Goal: Use online tool/utility: Utilize a website feature to perform a specific function

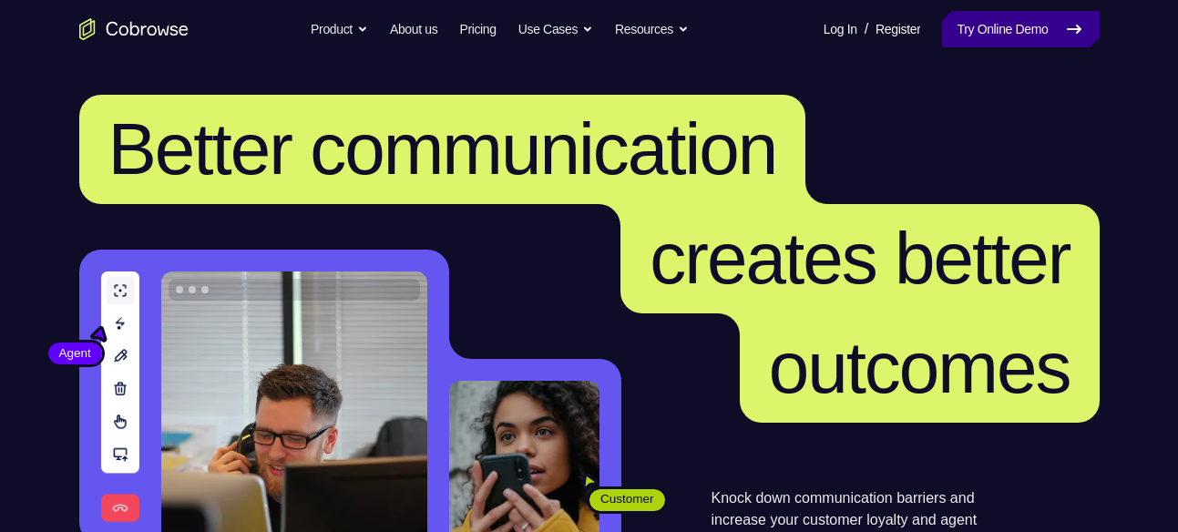
drag, startPoint x: 0, startPoint y: 0, endPoint x: 1023, endPoint y: 11, distance: 1023.0
click at [1023, 11] on link "Try Online Demo" at bounding box center [1020, 29] width 157 height 36
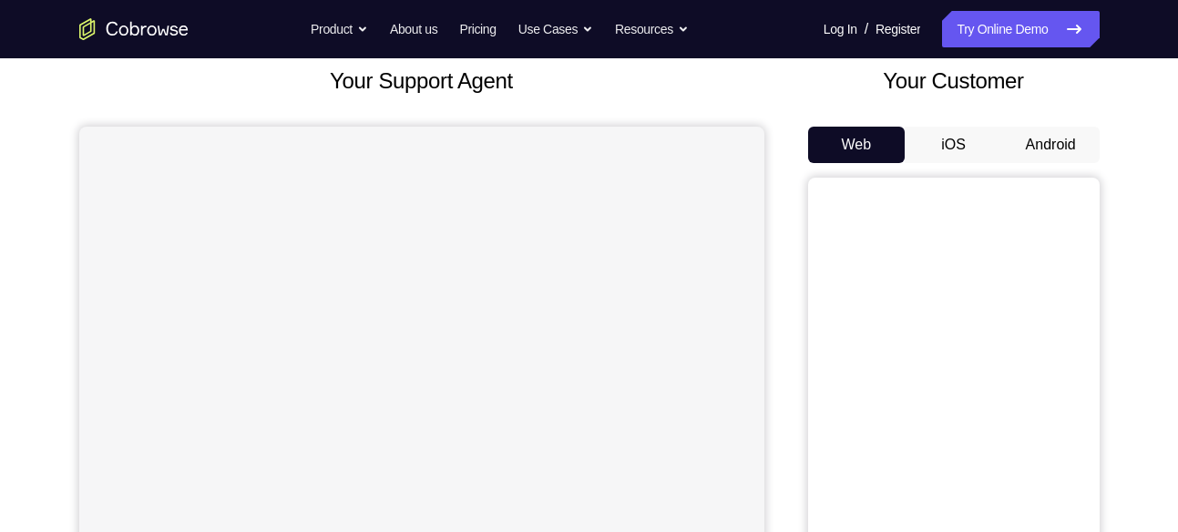
scroll to position [113, 0]
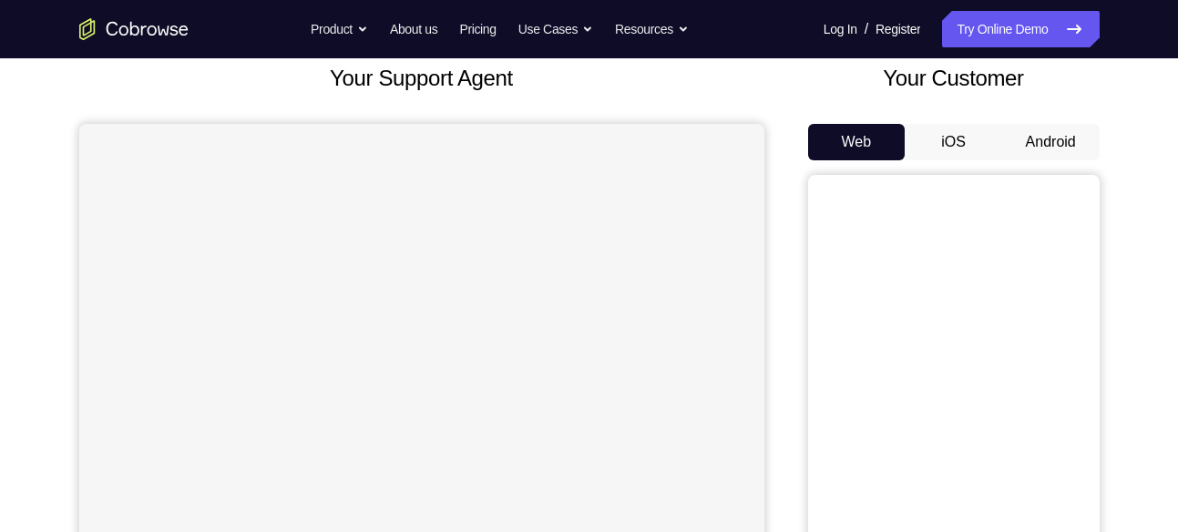
click at [1081, 140] on button "Android" at bounding box center [1050, 142] width 97 height 36
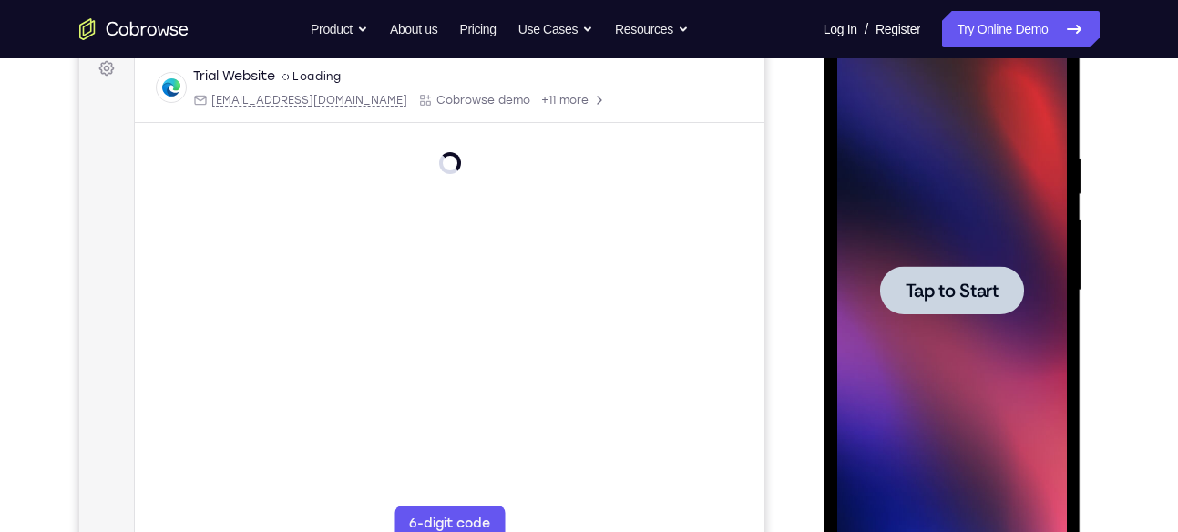
scroll to position [0, 0]
click at [943, 296] on span "Tap to Start" at bounding box center [951, 290] width 93 height 18
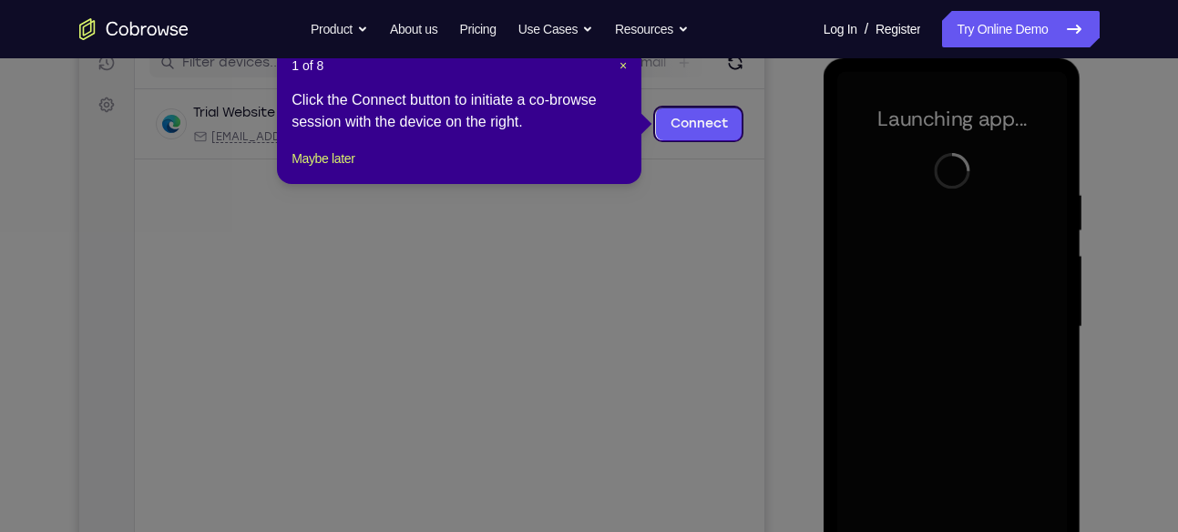
scroll to position [212, 0]
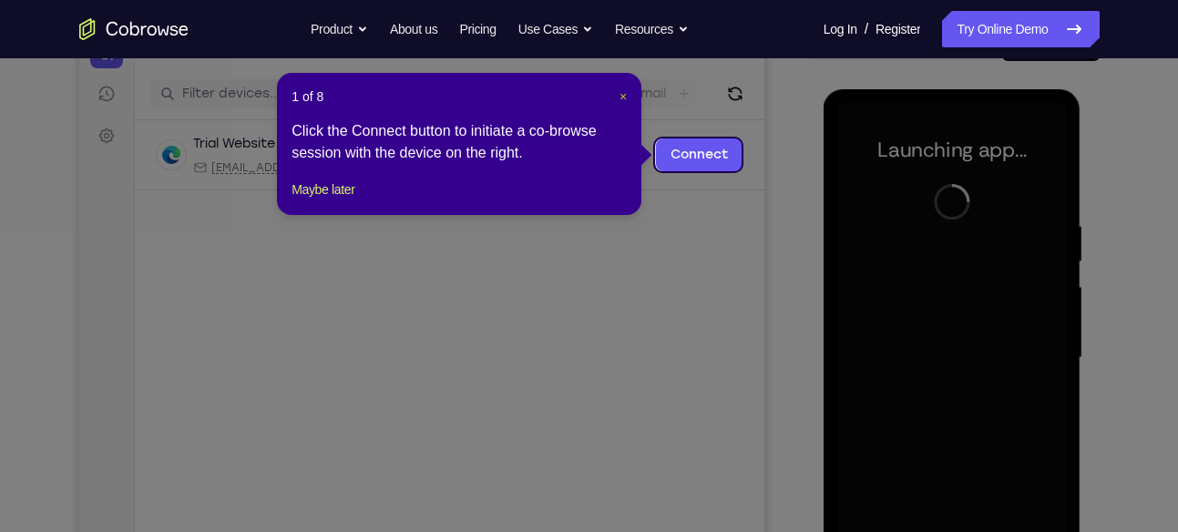
click at [622, 91] on span "×" at bounding box center [622, 96] width 7 height 15
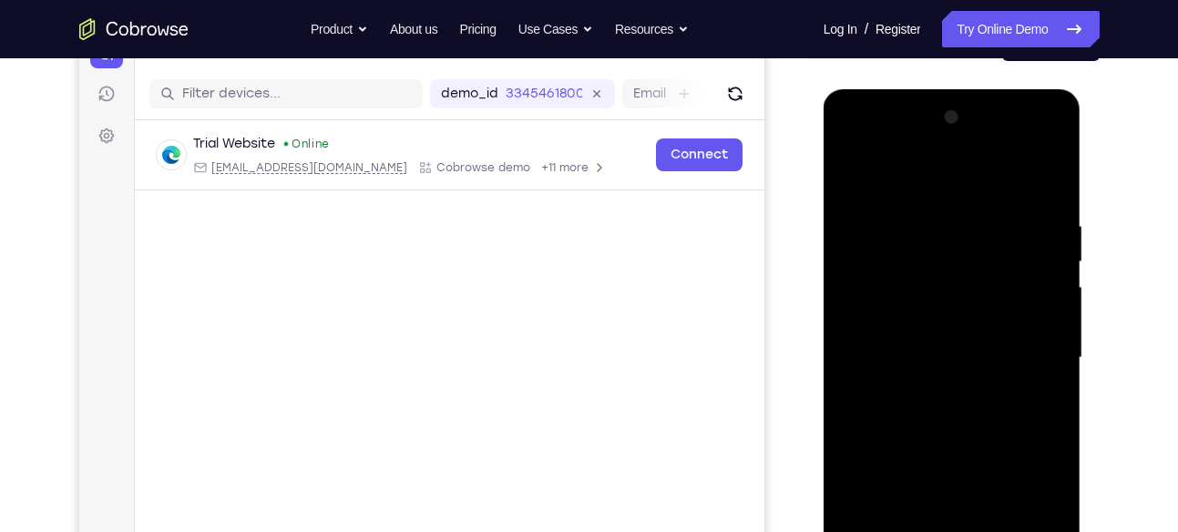
scroll to position [358, 0]
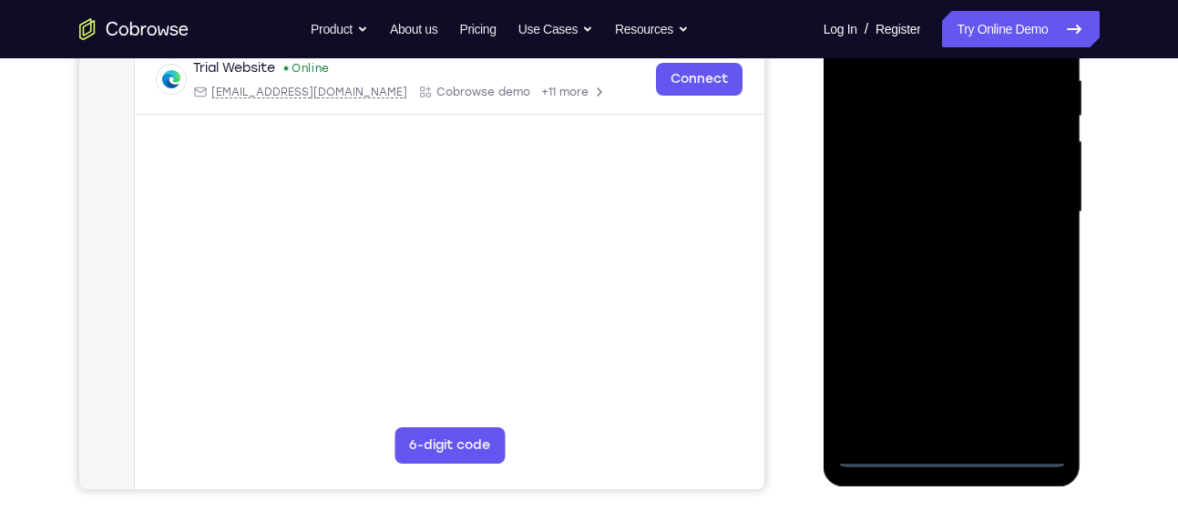
click at [953, 451] on div at bounding box center [952, 212] width 230 height 510
click at [1033, 380] on div at bounding box center [952, 212] width 230 height 510
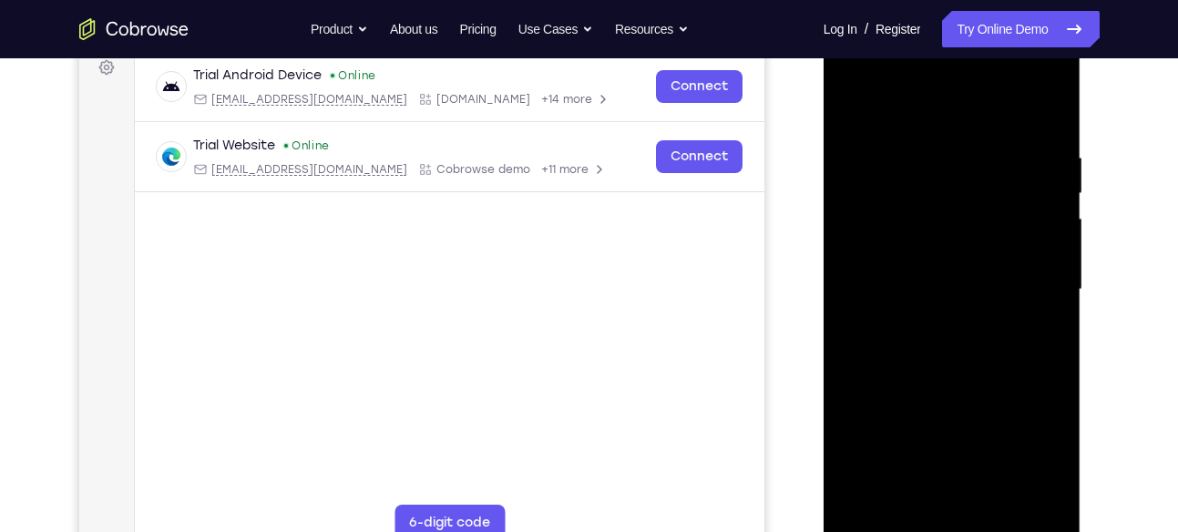
click at [908, 113] on div at bounding box center [952, 290] width 230 height 510
click at [1028, 284] on div at bounding box center [952, 290] width 230 height 510
click at [932, 322] on div at bounding box center [952, 290] width 230 height 510
click at [952, 267] on div at bounding box center [952, 290] width 230 height 510
click at [922, 251] on div at bounding box center [952, 290] width 230 height 510
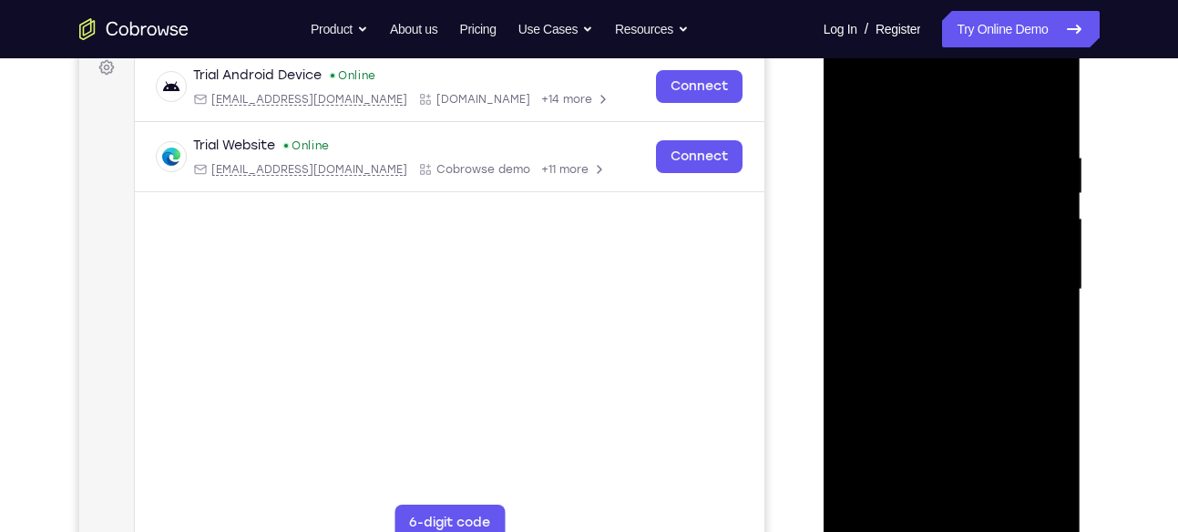
click at [939, 282] on div at bounding box center [952, 290] width 230 height 510
click at [969, 346] on div at bounding box center [952, 290] width 230 height 510
click at [955, 337] on div at bounding box center [952, 290] width 230 height 510
click at [958, 343] on div at bounding box center [952, 290] width 230 height 510
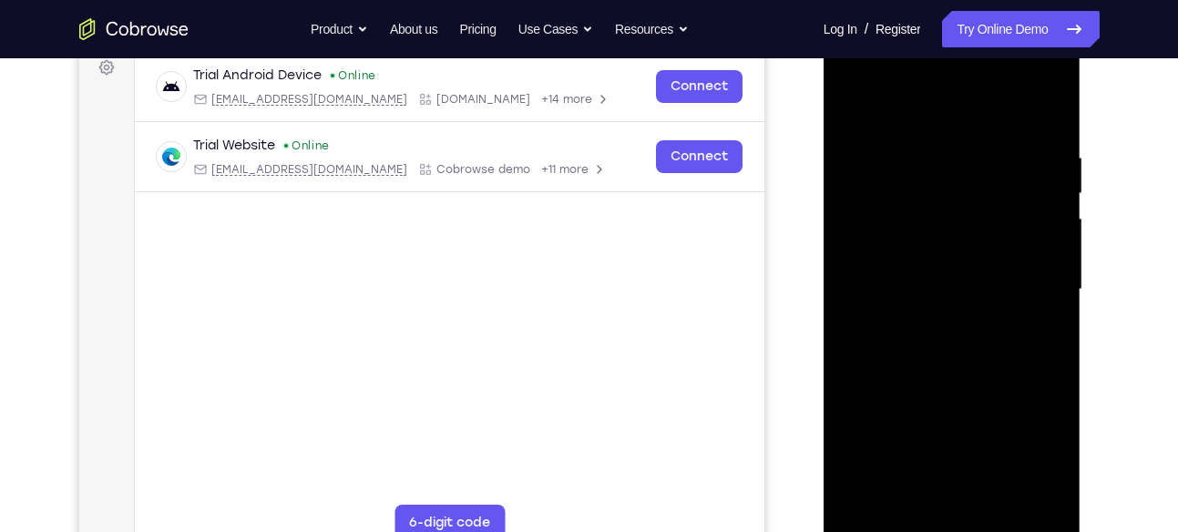
click at [955, 345] on div at bounding box center [952, 290] width 230 height 510
click at [944, 380] on div at bounding box center [952, 290] width 230 height 510
click at [916, 194] on div at bounding box center [952, 290] width 230 height 510
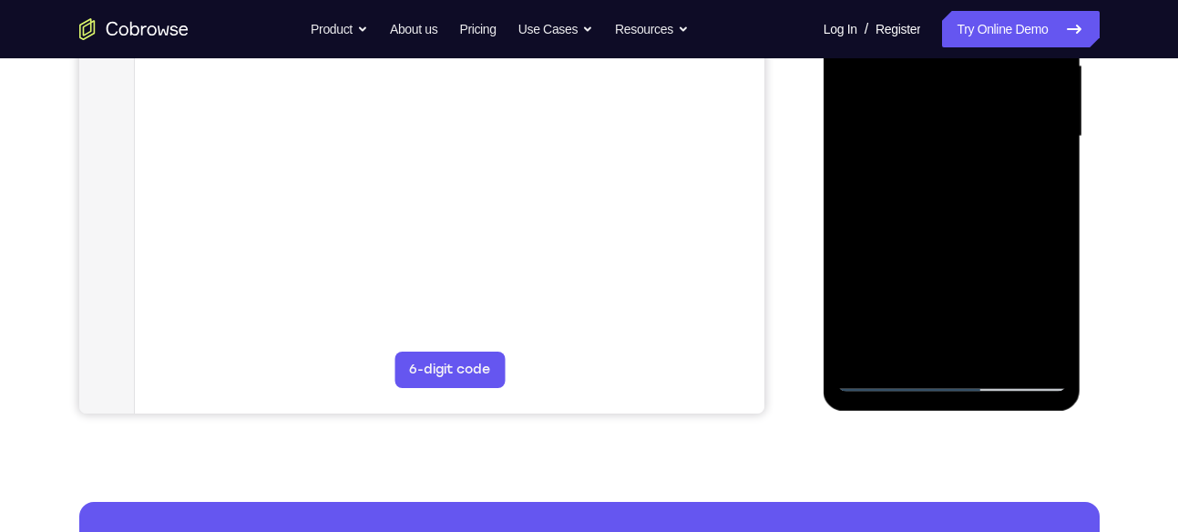
scroll to position [248, 0]
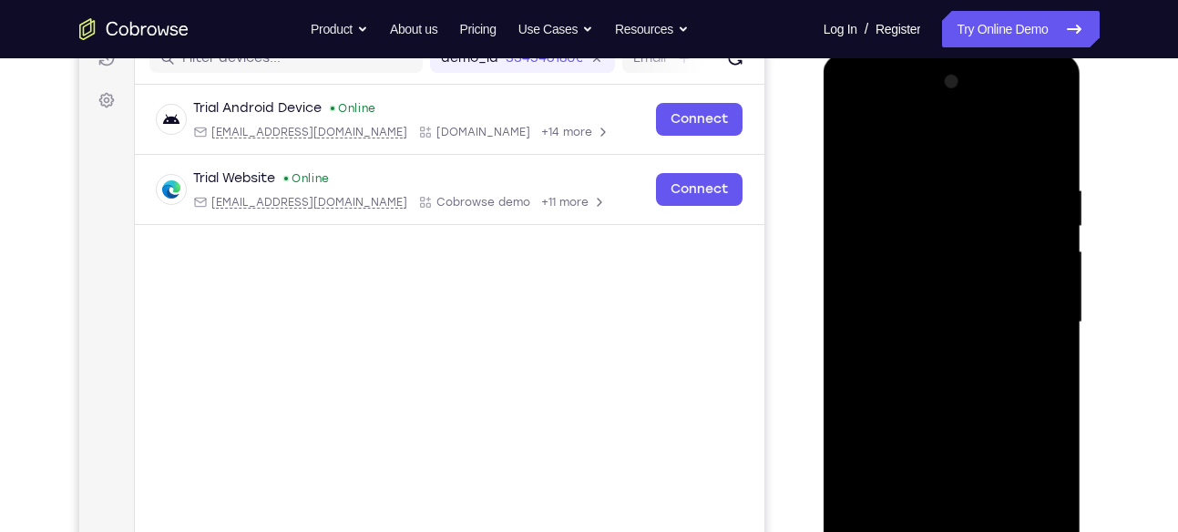
click at [896, 237] on div at bounding box center [952, 322] width 230 height 510
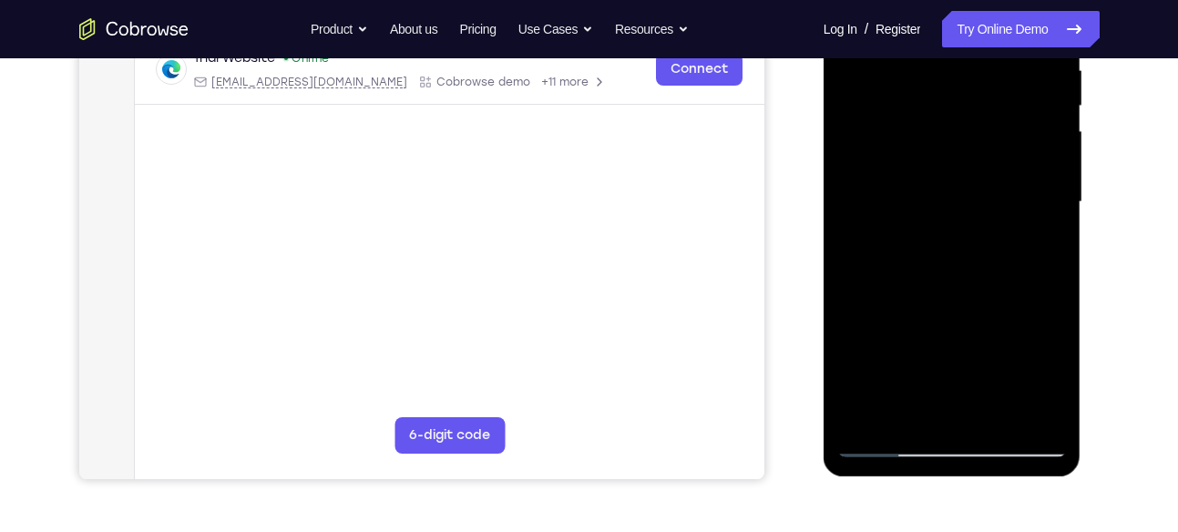
scroll to position [291, 0]
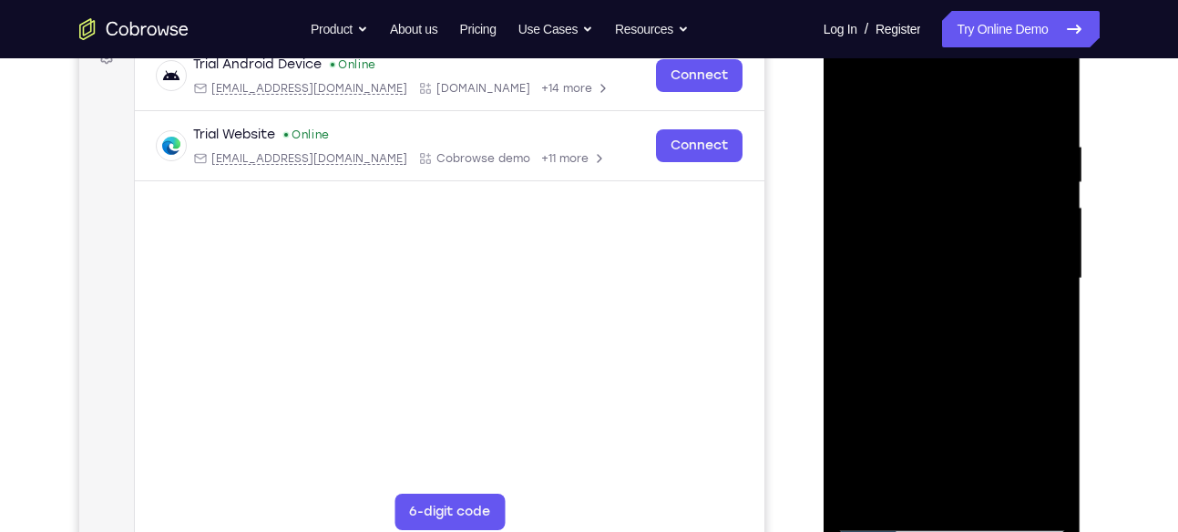
click at [982, 325] on div at bounding box center [952, 279] width 230 height 510
click at [849, 95] on div at bounding box center [952, 279] width 230 height 510
click at [935, 226] on div at bounding box center [952, 279] width 230 height 510
click at [945, 353] on div at bounding box center [952, 279] width 230 height 510
click at [848, 88] on div at bounding box center [952, 279] width 230 height 510
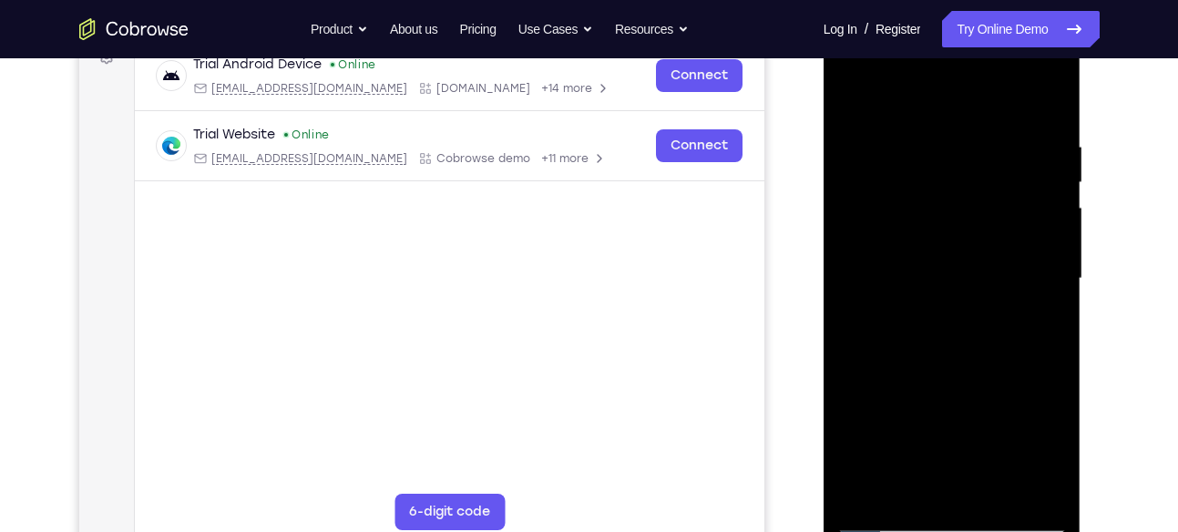
click at [937, 335] on div at bounding box center [952, 279] width 230 height 510
click at [950, 329] on div at bounding box center [952, 279] width 230 height 510
click at [975, 335] on div at bounding box center [952, 279] width 230 height 510
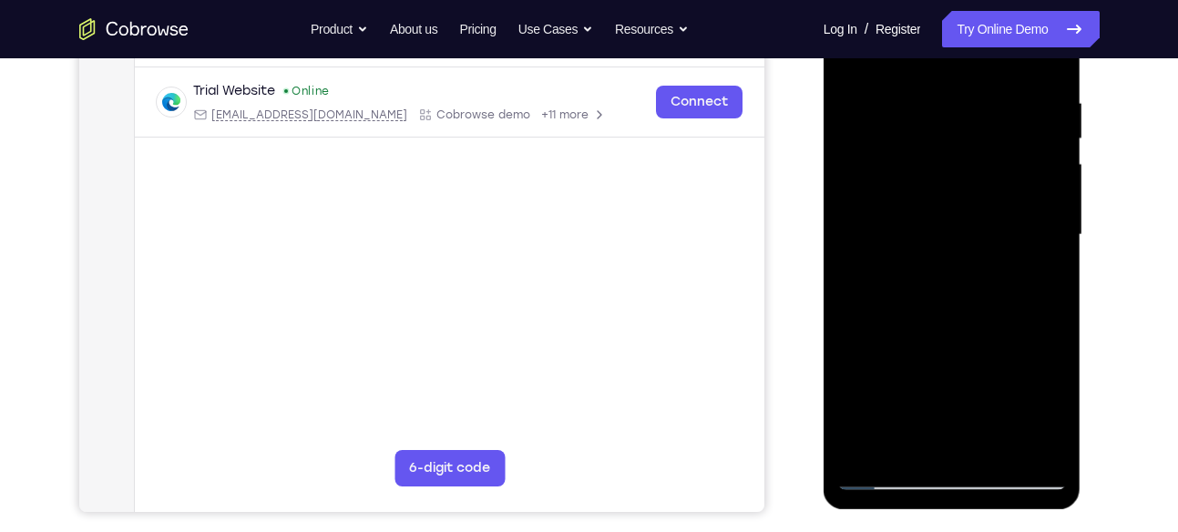
scroll to position [336, 0]
click at [959, 284] on div at bounding box center [952, 234] width 230 height 510
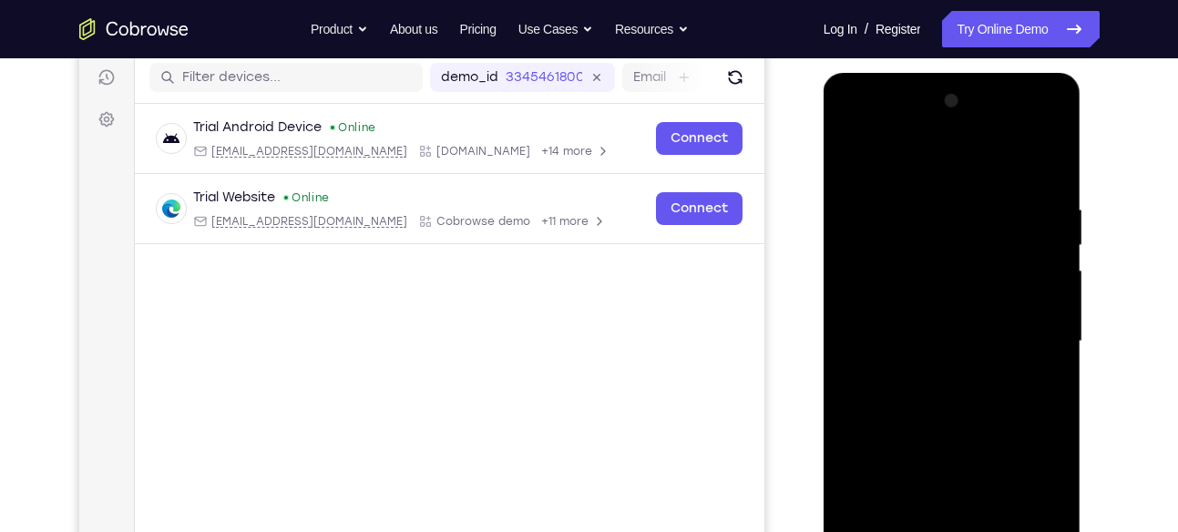
scroll to position [224, 0]
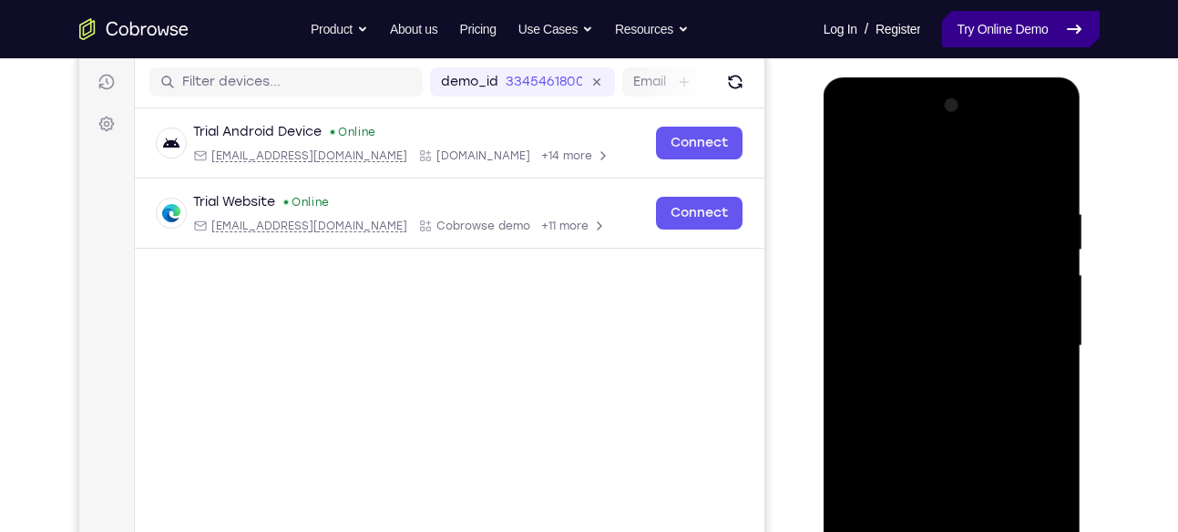
click at [992, 38] on link "Try Online Demo" at bounding box center [1020, 29] width 157 height 36
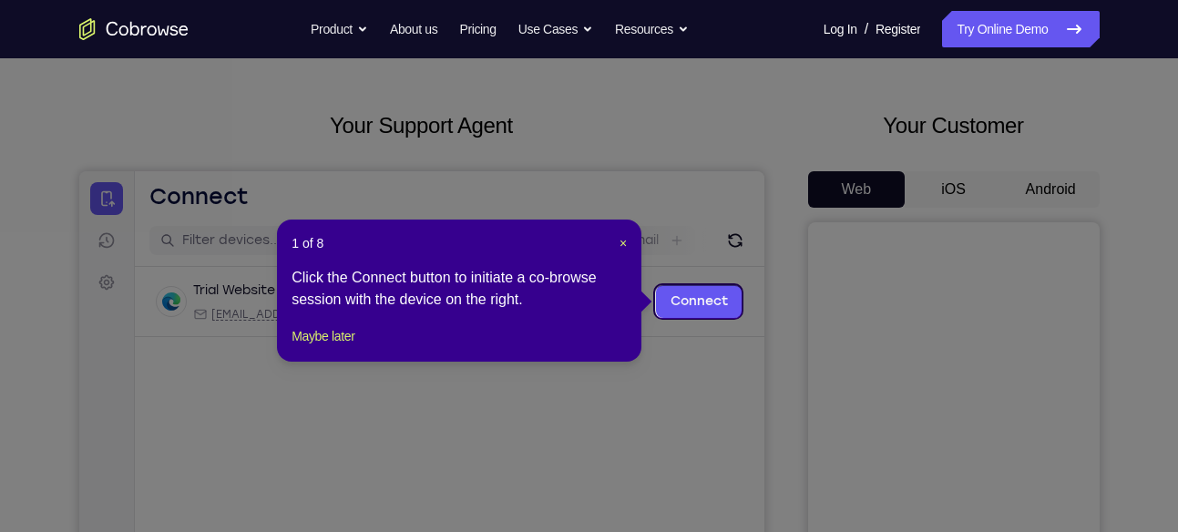
scroll to position [65, 0]
click at [623, 241] on span "×" at bounding box center [622, 244] width 7 height 15
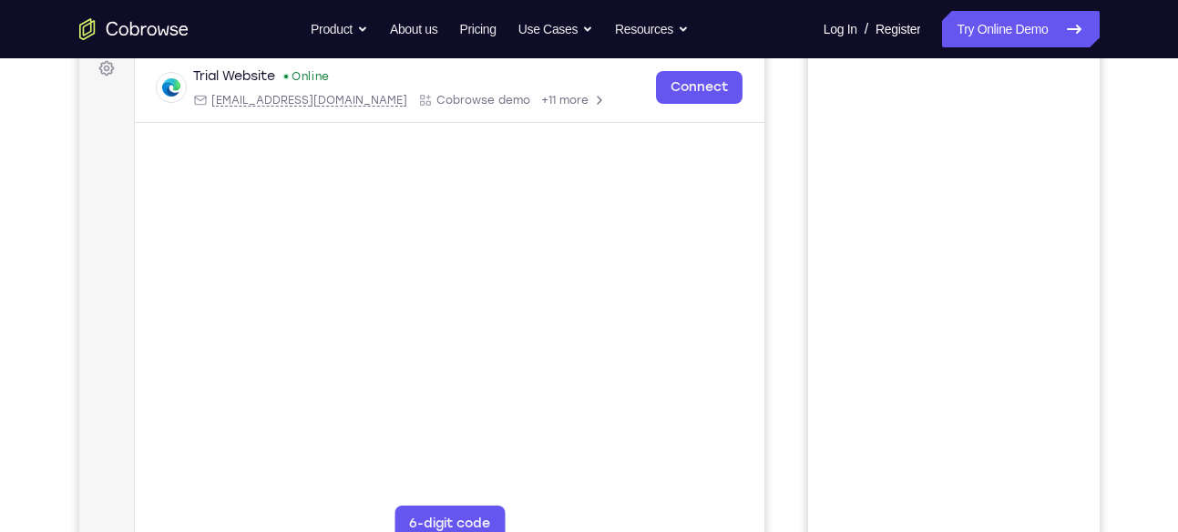
scroll to position [100, 0]
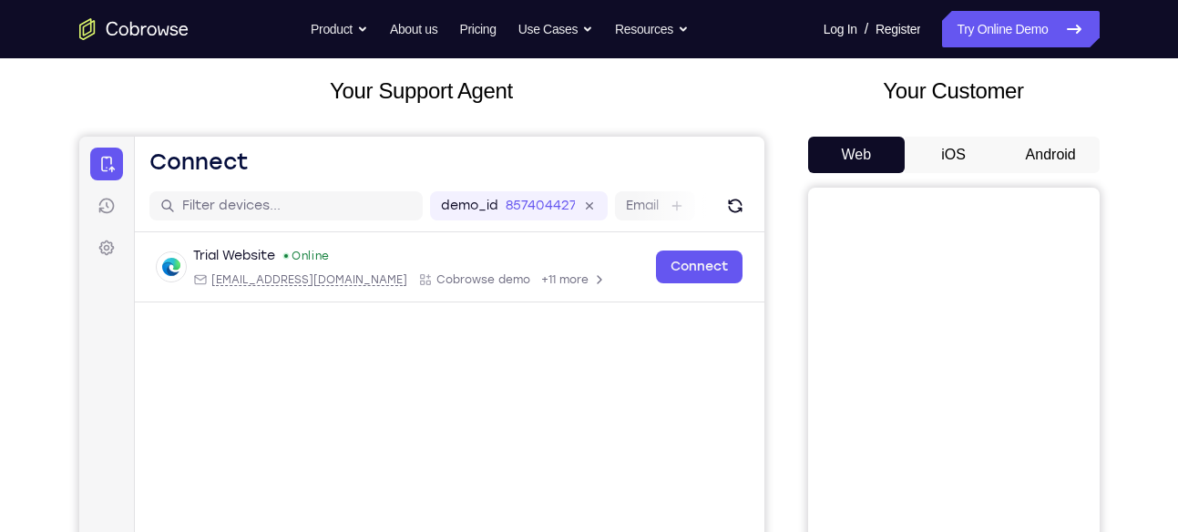
click at [1040, 159] on button "Android" at bounding box center [1050, 155] width 97 height 36
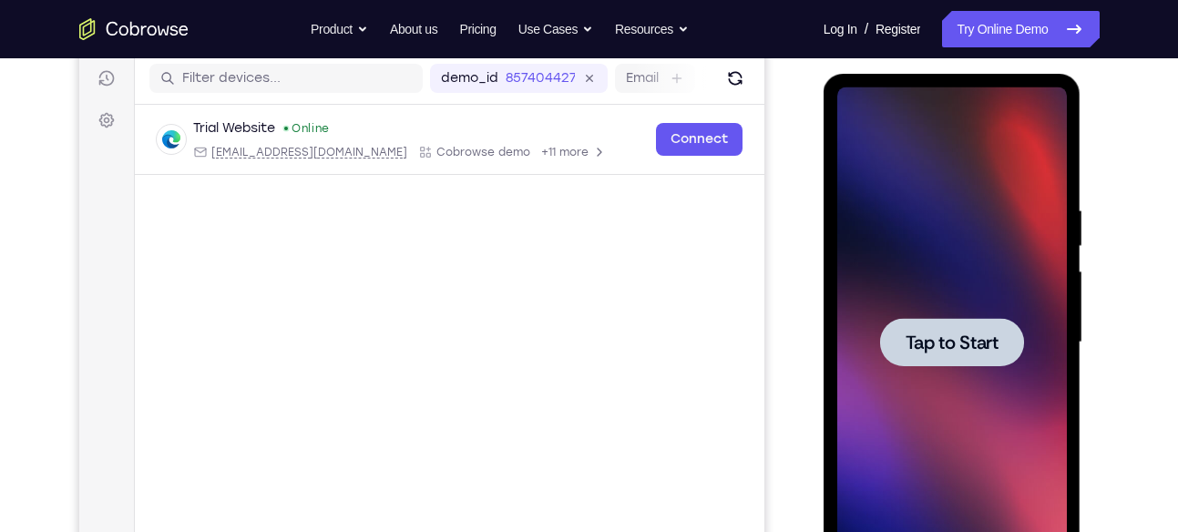
scroll to position [0, 0]
click at [963, 343] on span "Tap to Start" at bounding box center [951, 342] width 93 height 18
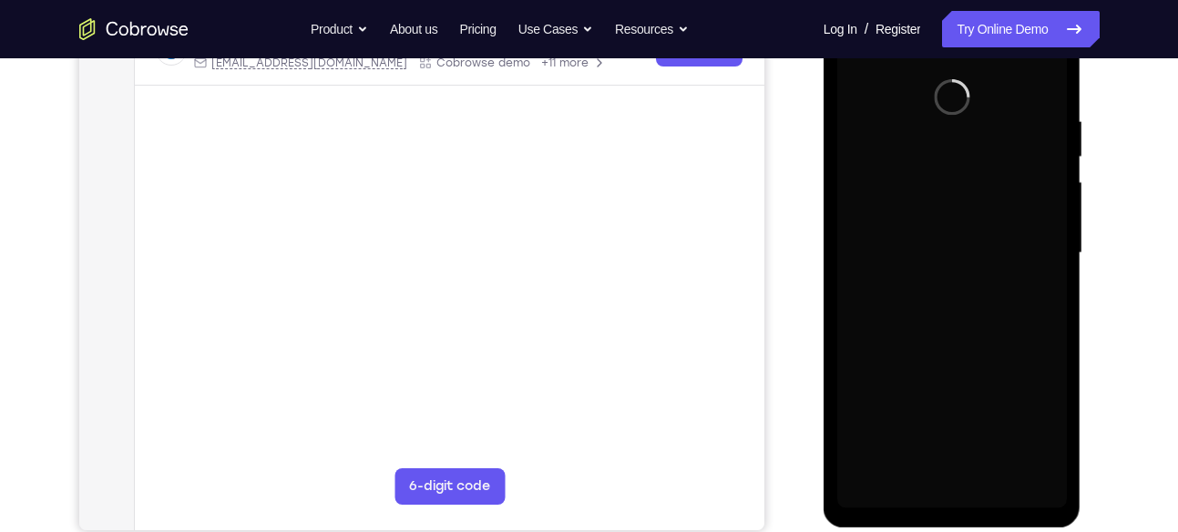
scroll to position [318, 0]
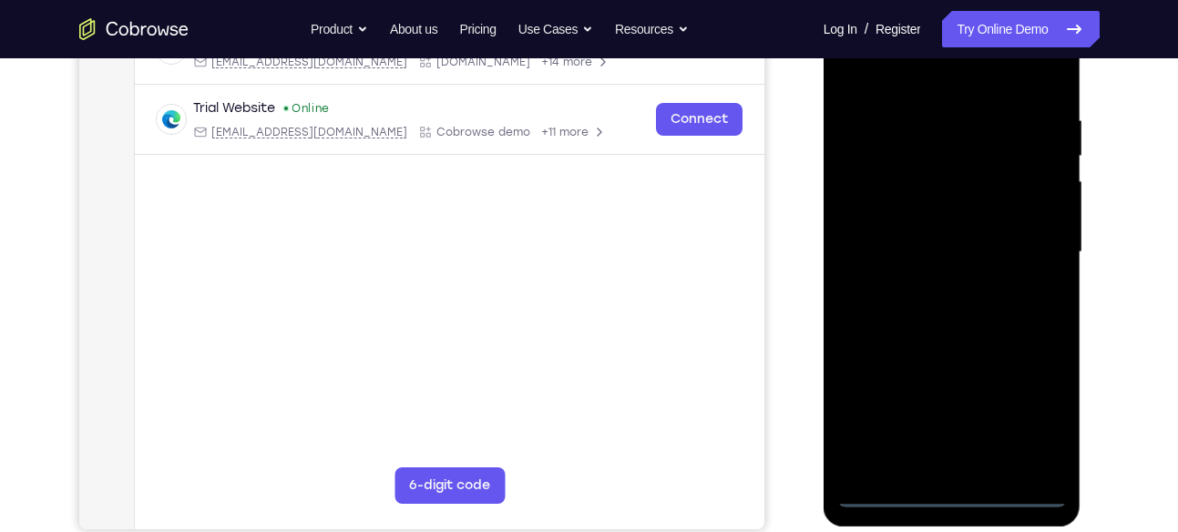
click at [951, 493] on div at bounding box center [952, 252] width 230 height 510
click at [1036, 411] on div at bounding box center [952, 252] width 230 height 510
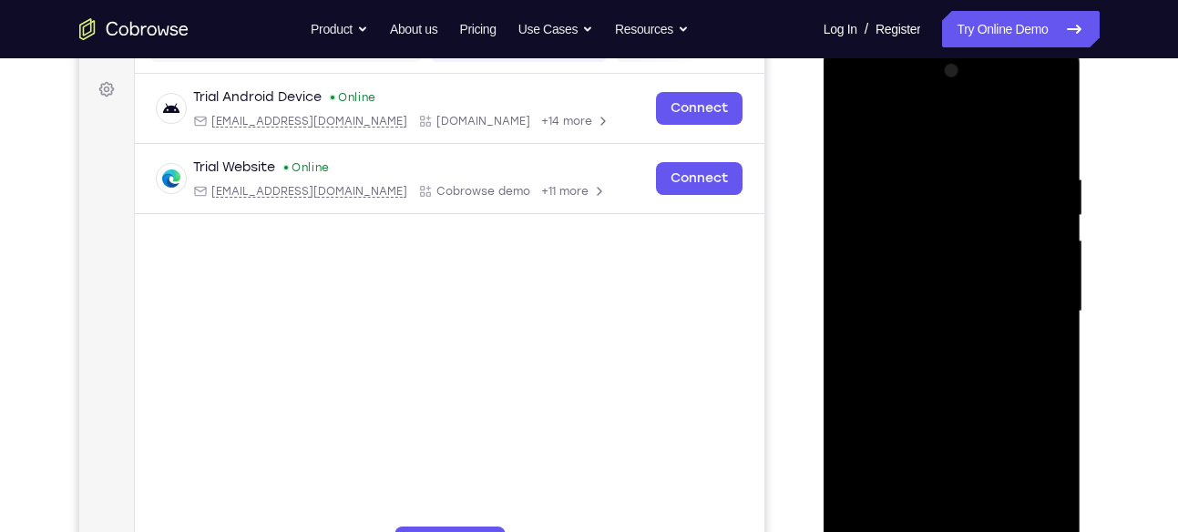
click at [913, 130] on div at bounding box center [952, 311] width 230 height 510
click at [1031, 305] on div at bounding box center [952, 311] width 230 height 510
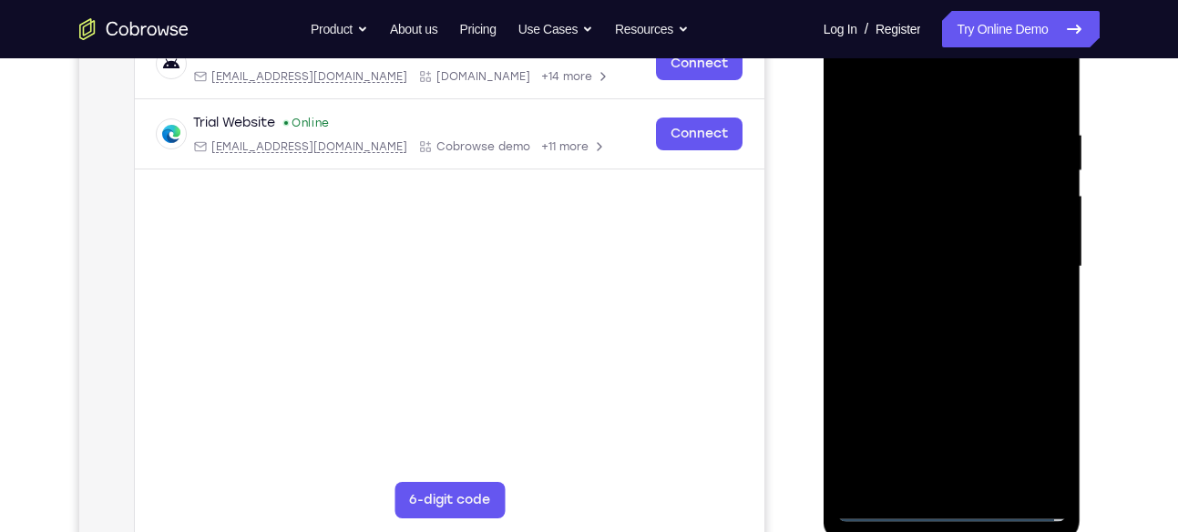
click at [936, 302] on div at bounding box center [952, 267] width 230 height 510
click at [919, 251] on div at bounding box center [952, 267] width 230 height 510
click at [963, 220] on div at bounding box center [952, 267] width 230 height 510
click at [994, 257] on div at bounding box center [952, 267] width 230 height 510
click at [967, 269] on div at bounding box center [952, 267] width 230 height 510
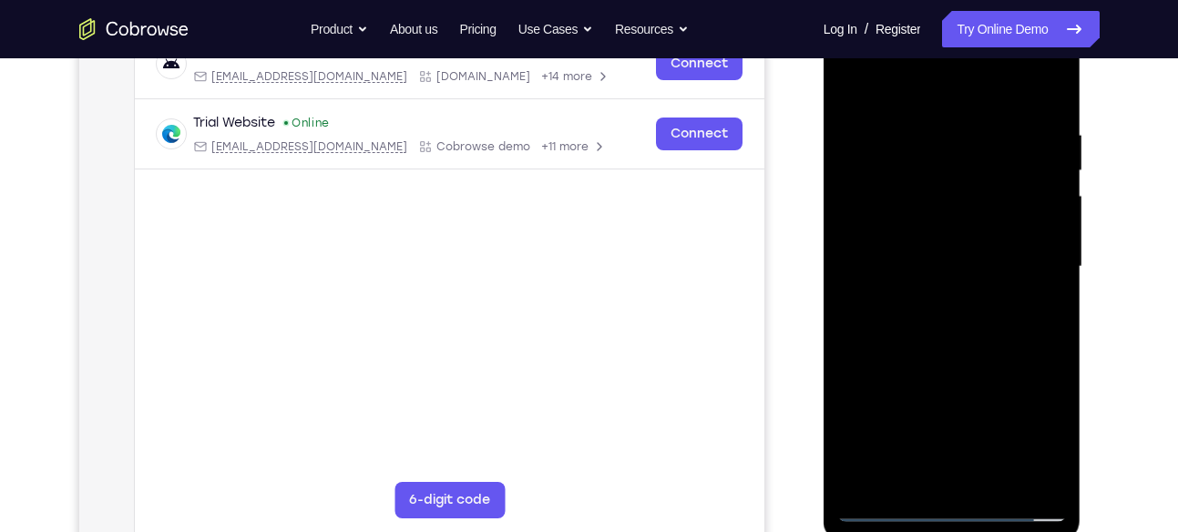
click at [951, 321] on div at bounding box center [952, 267] width 230 height 510
click at [931, 321] on div at bounding box center [952, 267] width 230 height 510
click at [967, 320] on div at bounding box center [952, 267] width 230 height 510
click at [972, 319] on div at bounding box center [952, 267] width 230 height 510
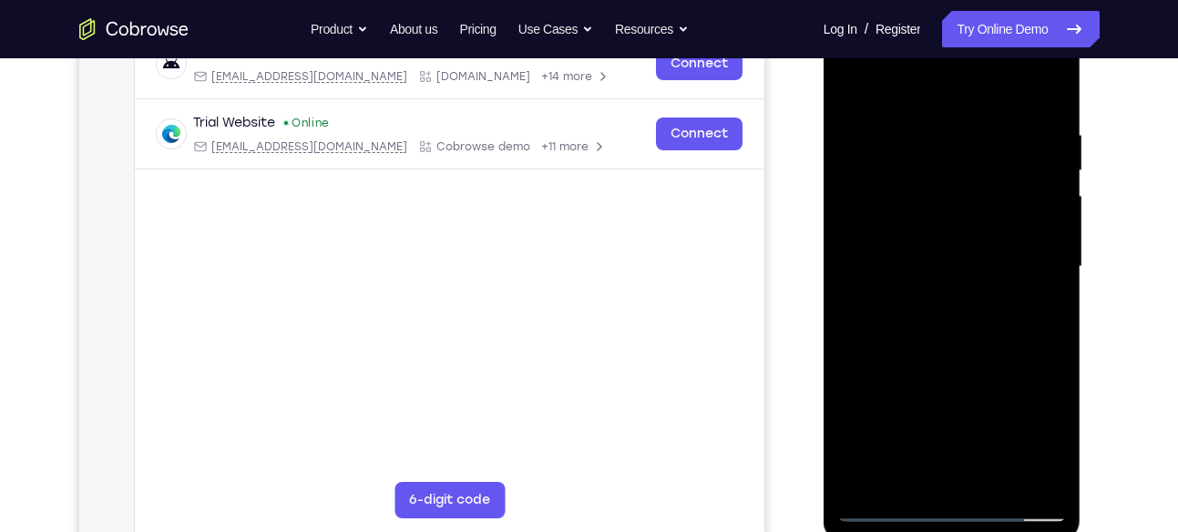
scroll to position [251, 0]
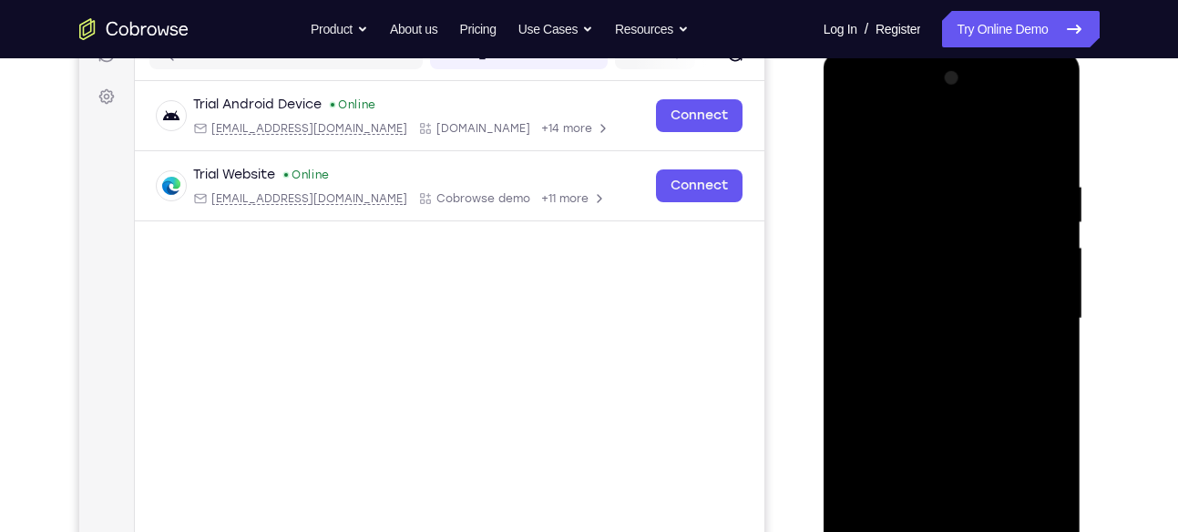
click at [946, 203] on div at bounding box center [952, 319] width 230 height 510
click at [1032, 133] on div at bounding box center [952, 319] width 230 height 510
click at [938, 373] on div at bounding box center [952, 319] width 230 height 510
click at [990, 350] on div at bounding box center [952, 319] width 230 height 510
click at [966, 366] on div at bounding box center [952, 319] width 230 height 510
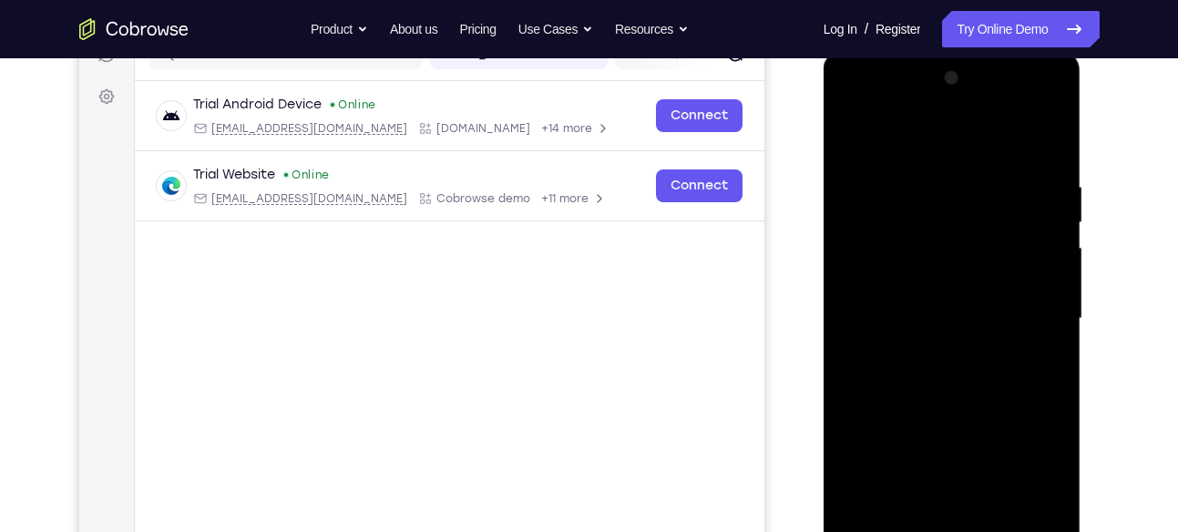
click at [942, 401] on div at bounding box center [952, 319] width 230 height 510
click at [928, 242] on div at bounding box center [952, 319] width 230 height 510
click at [957, 268] on div at bounding box center [952, 319] width 230 height 510
click at [948, 384] on div at bounding box center [952, 319] width 230 height 510
click at [852, 133] on div at bounding box center [952, 319] width 230 height 510
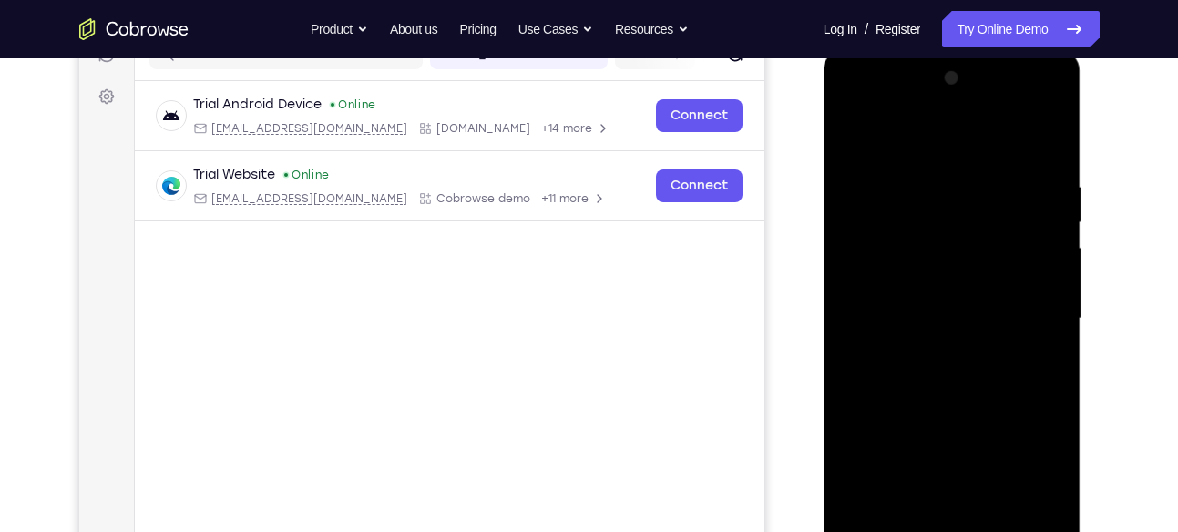
click at [956, 413] on div at bounding box center [952, 319] width 230 height 510
click at [1043, 291] on div at bounding box center [952, 319] width 230 height 510
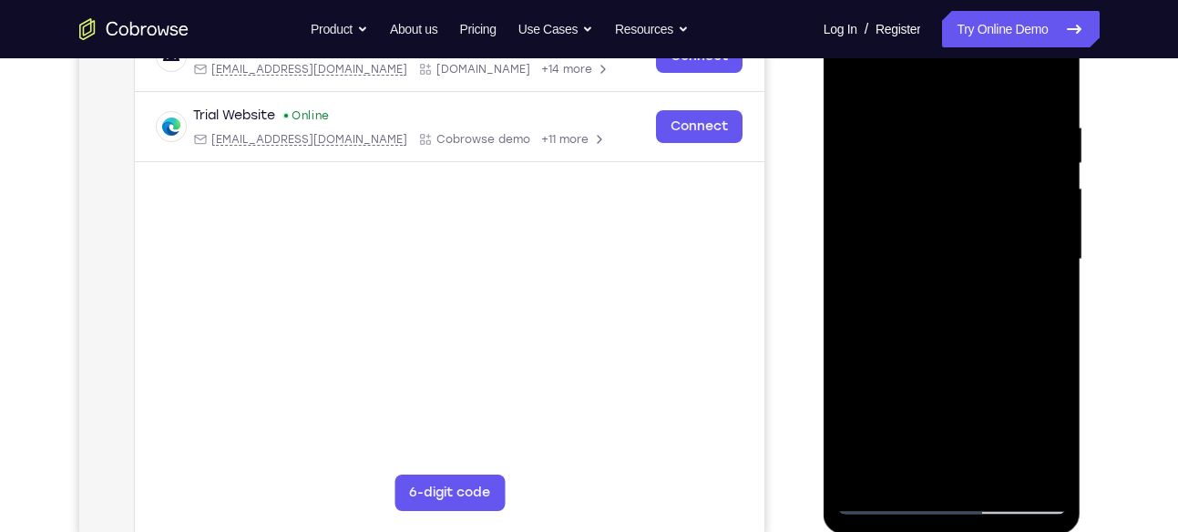
scroll to position [310, 0]
click at [944, 471] on div at bounding box center [952, 260] width 230 height 510
click at [929, 232] on div at bounding box center [952, 260] width 230 height 510
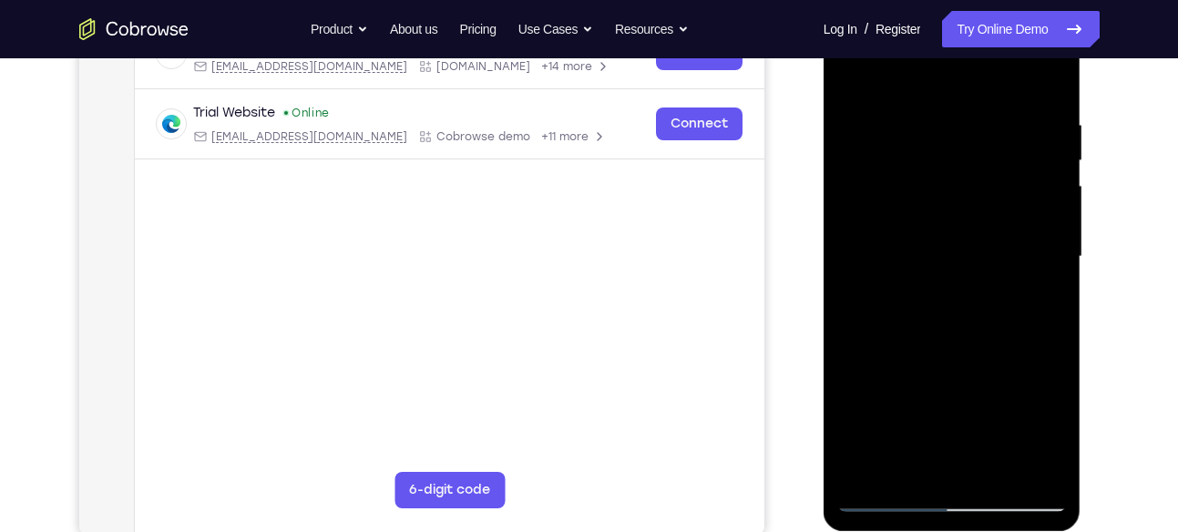
scroll to position [314, 0]
click at [963, 325] on div at bounding box center [952, 256] width 230 height 510
click at [1042, 470] on div at bounding box center [952, 256] width 230 height 510
click at [853, 72] on div at bounding box center [952, 256] width 230 height 510
click at [916, 149] on div at bounding box center [952, 256] width 230 height 510
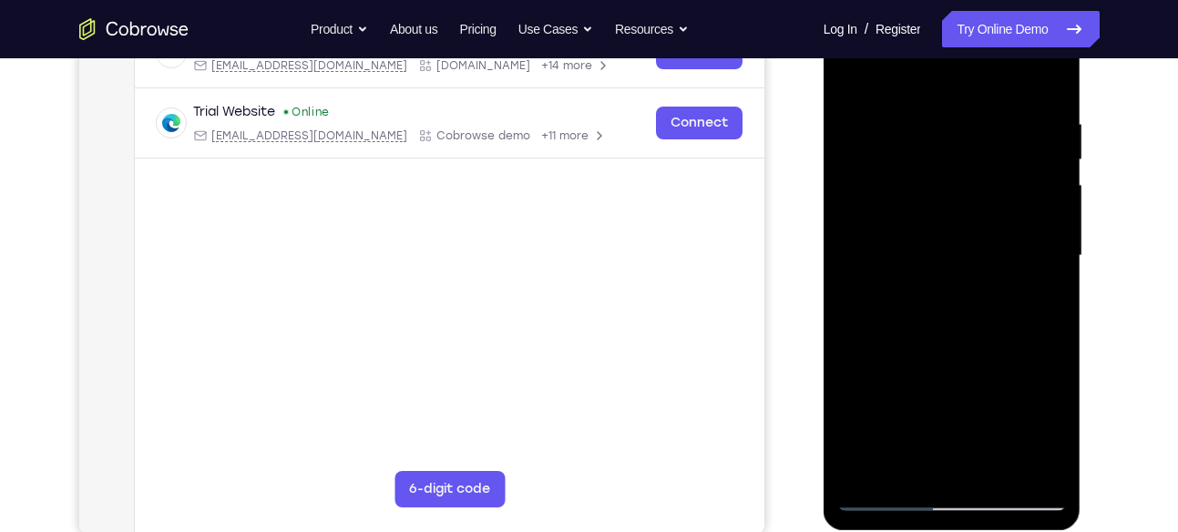
click at [897, 288] on div at bounding box center [952, 256] width 230 height 510
click at [1005, 168] on div at bounding box center [952, 256] width 230 height 510
click at [931, 220] on div at bounding box center [952, 256] width 230 height 510
click at [930, 196] on div at bounding box center [952, 256] width 230 height 510
click at [947, 452] on div at bounding box center [952, 256] width 230 height 510
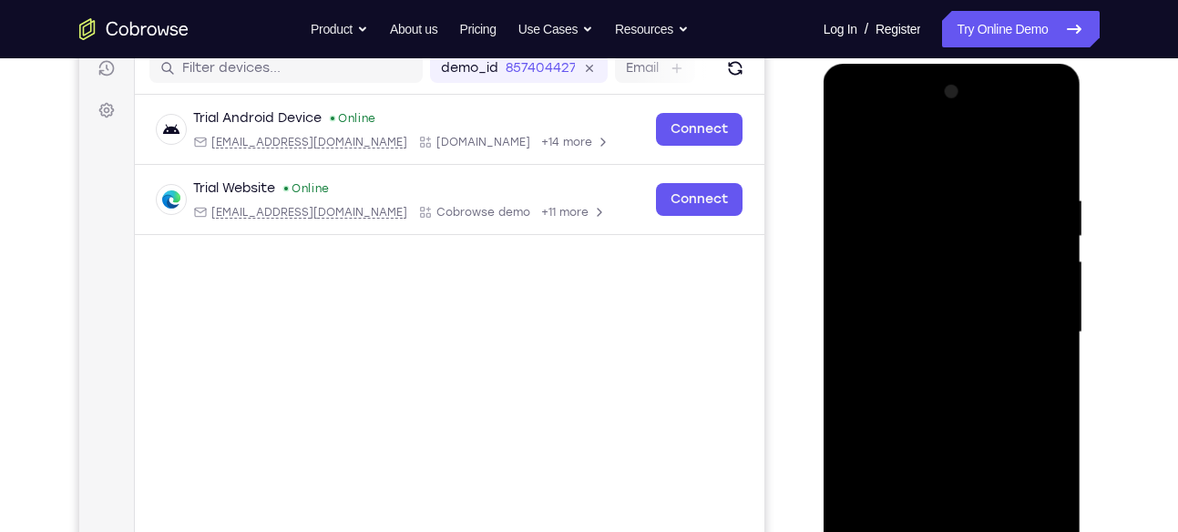
scroll to position [237, 0]
click at [1043, 172] on div at bounding box center [952, 333] width 230 height 510
click at [913, 288] on div at bounding box center [952, 333] width 230 height 510
click at [919, 321] on div at bounding box center [952, 333] width 230 height 510
click at [947, 306] on div at bounding box center [952, 333] width 230 height 510
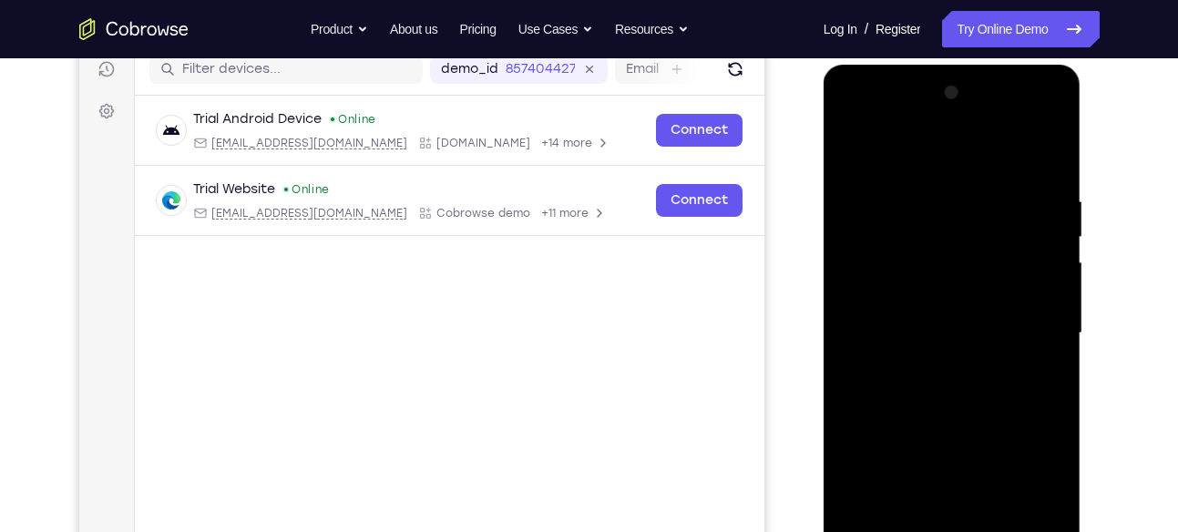
click at [938, 275] on div at bounding box center [952, 333] width 230 height 510
click at [899, 305] on div at bounding box center [952, 333] width 230 height 510
drag, startPoint x: 975, startPoint y: 284, endPoint x: 922, endPoint y: 162, distance: 133.0
click at [922, 162] on div at bounding box center [952, 333] width 230 height 510
click at [939, 263] on div at bounding box center [952, 333] width 230 height 510
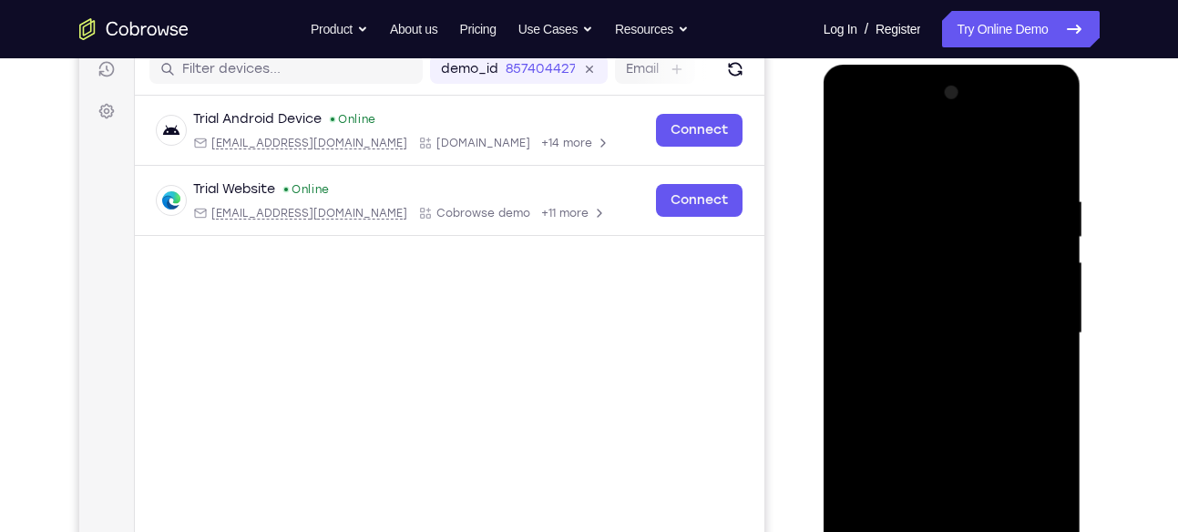
click at [946, 351] on div at bounding box center [952, 333] width 230 height 510
click at [1038, 152] on div at bounding box center [952, 333] width 230 height 510
click at [854, 152] on div at bounding box center [952, 333] width 230 height 510
click at [1053, 156] on div at bounding box center [952, 333] width 230 height 510
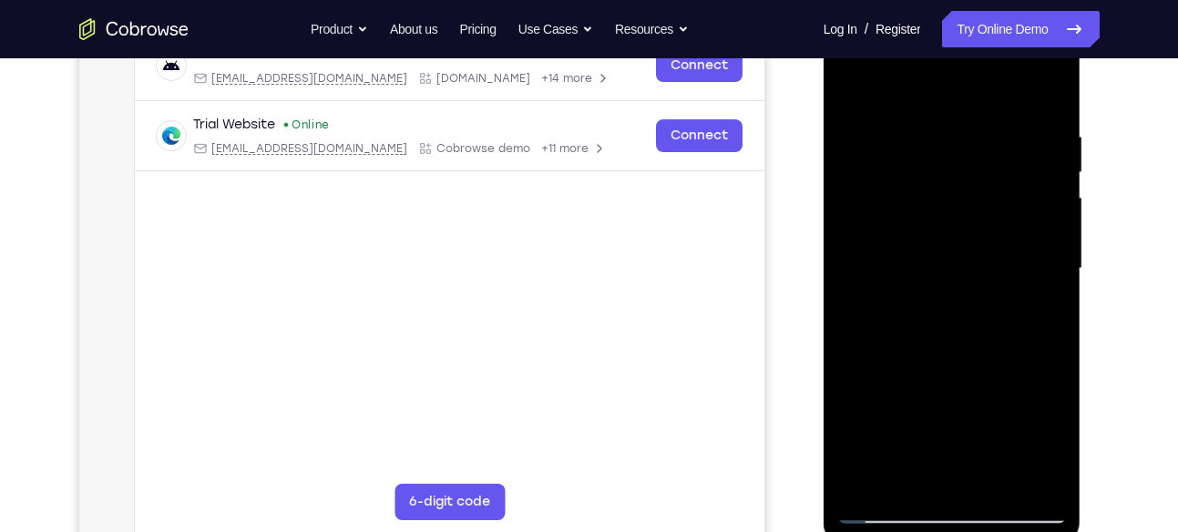
scroll to position [302, 0]
click at [997, 483] on div at bounding box center [952, 268] width 230 height 510
click at [956, 362] on div at bounding box center [952, 268] width 230 height 510
click at [961, 281] on div at bounding box center [952, 268] width 230 height 510
click at [1051, 441] on div at bounding box center [952, 268] width 230 height 510
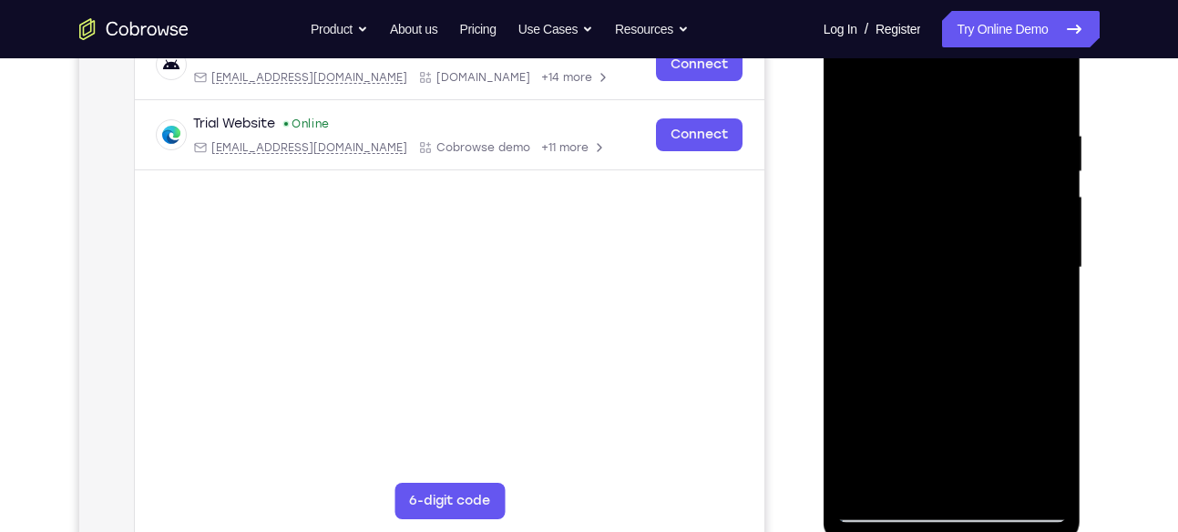
click at [1051, 441] on div at bounding box center [952, 268] width 230 height 510
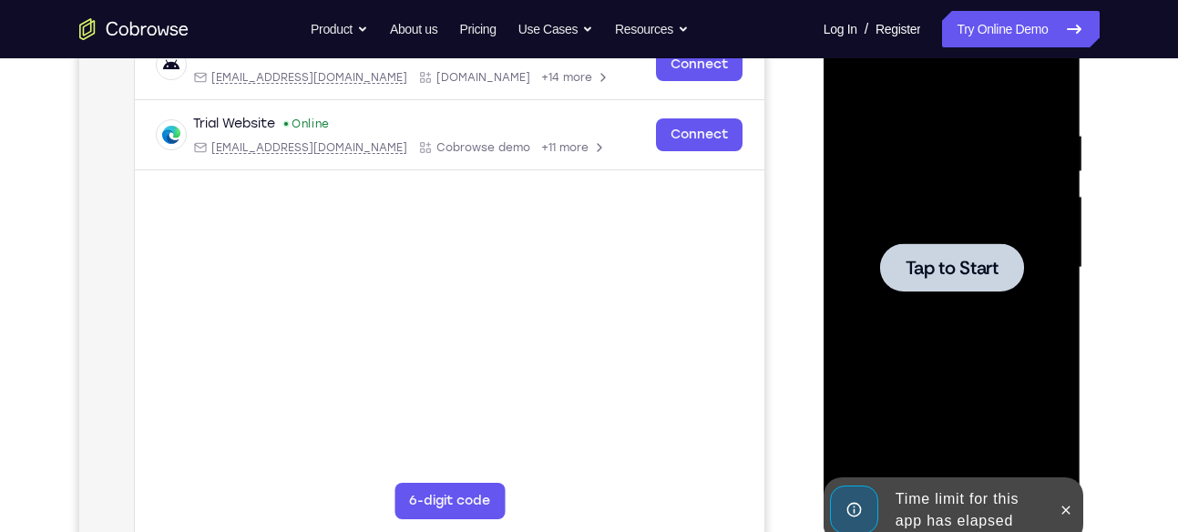
click at [971, 239] on div at bounding box center [952, 268] width 230 height 510
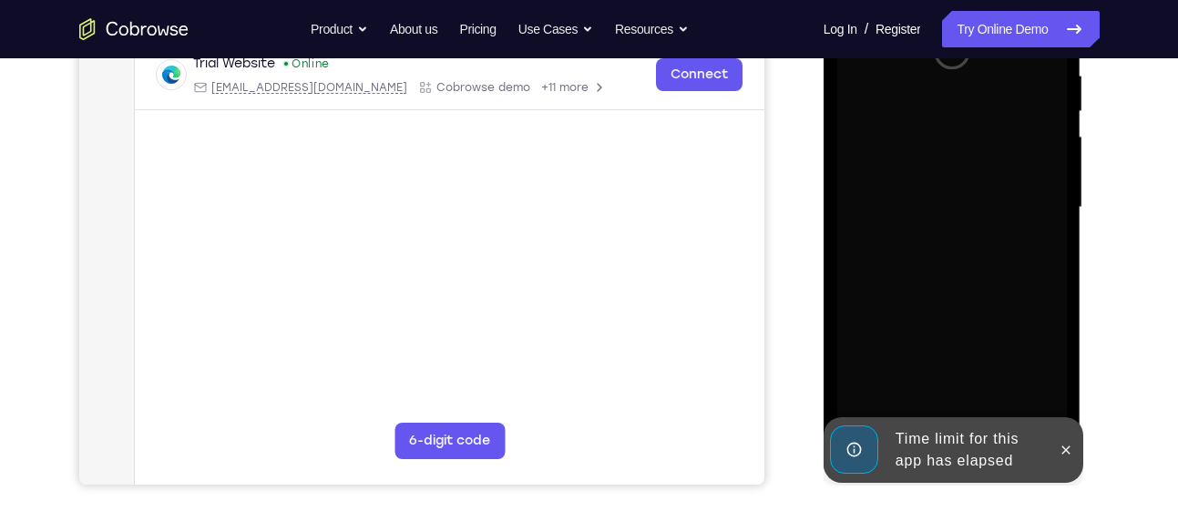
scroll to position [363, 0]
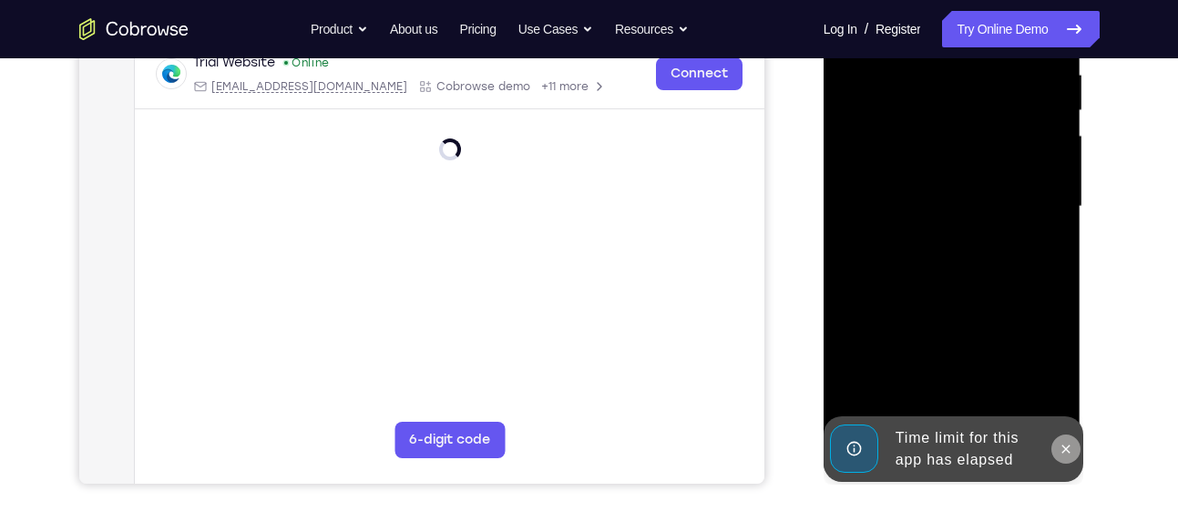
click at [1068, 445] on icon at bounding box center [1066, 449] width 15 height 15
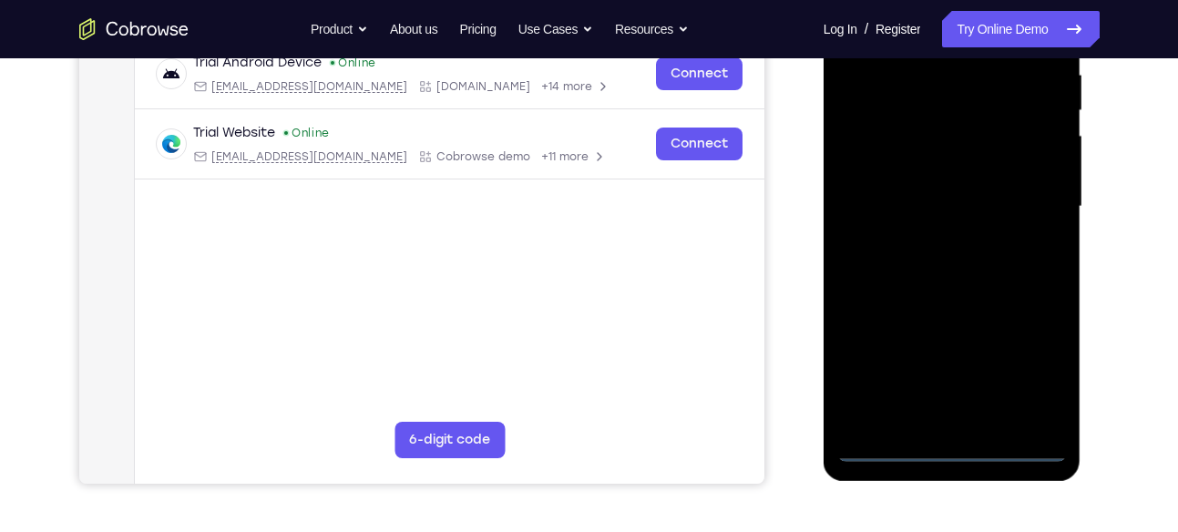
click at [951, 444] on div at bounding box center [952, 207] width 230 height 510
click at [1035, 373] on div at bounding box center [952, 207] width 230 height 510
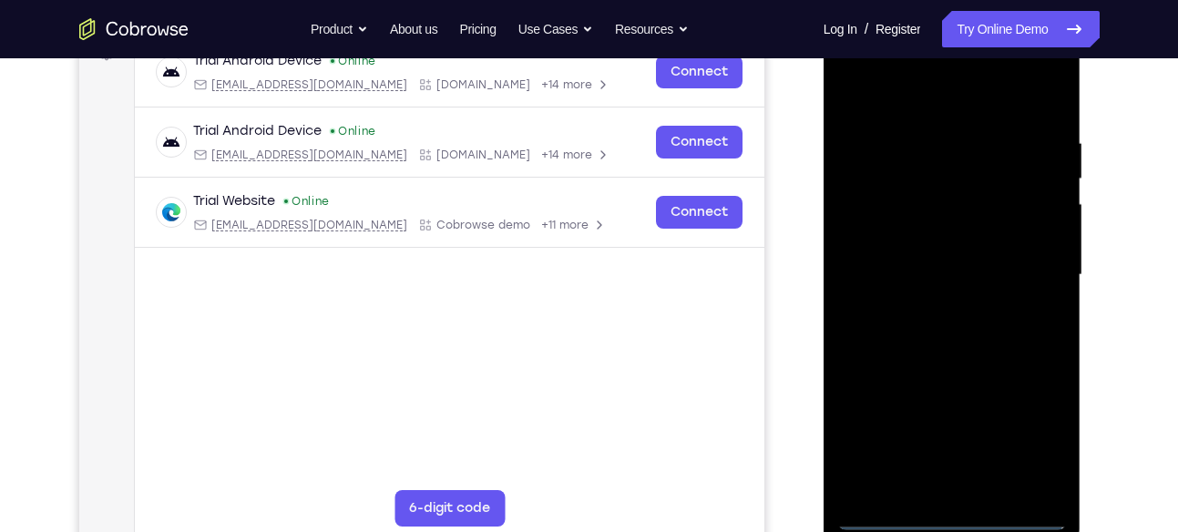
scroll to position [294, 0]
click at [909, 95] on div at bounding box center [952, 276] width 230 height 510
click at [1027, 260] on div at bounding box center [952, 276] width 230 height 510
click at [934, 305] on div at bounding box center [952, 276] width 230 height 510
click at [940, 251] on div at bounding box center [952, 276] width 230 height 510
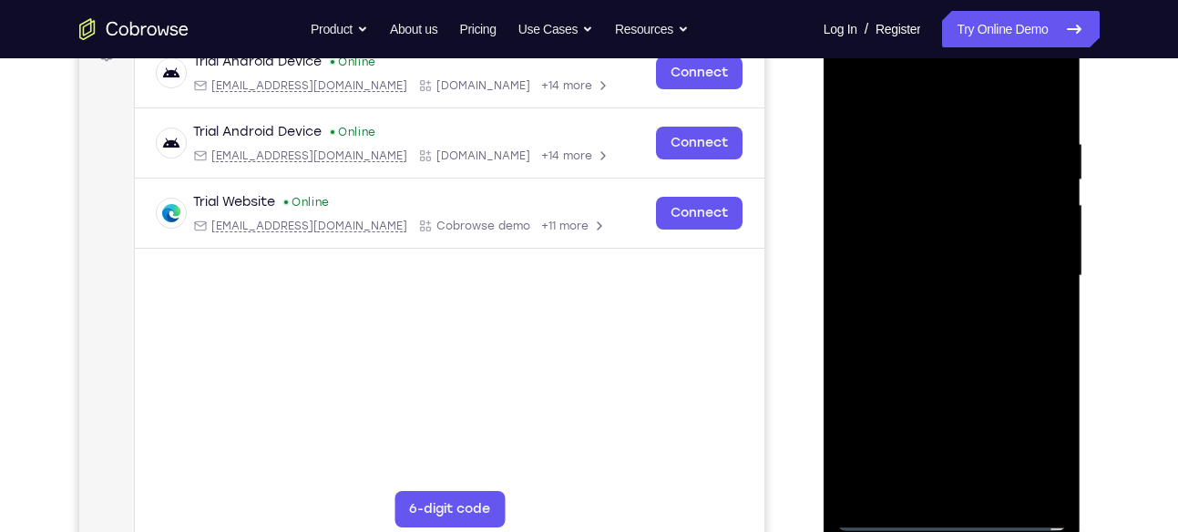
click at [929, 233] on div at bounding box center [952, 276] width 230 height 510
click at [949, 271] on div at bounding box center [952, 276] width 230 height 510
click at [957, 332] on div at bounding box center [952, 276] width 230 height 510
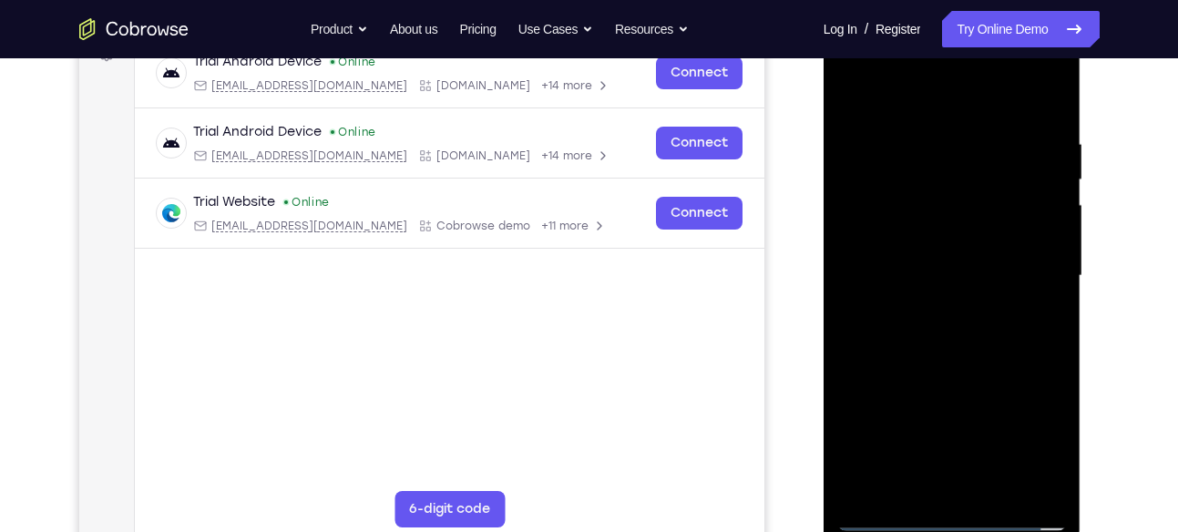
click at [957, 332] on div at bounding box center [952, 276] width 230 height 510
click at [950, 352] on div at bounding box center [952, 276] width 230 height 510
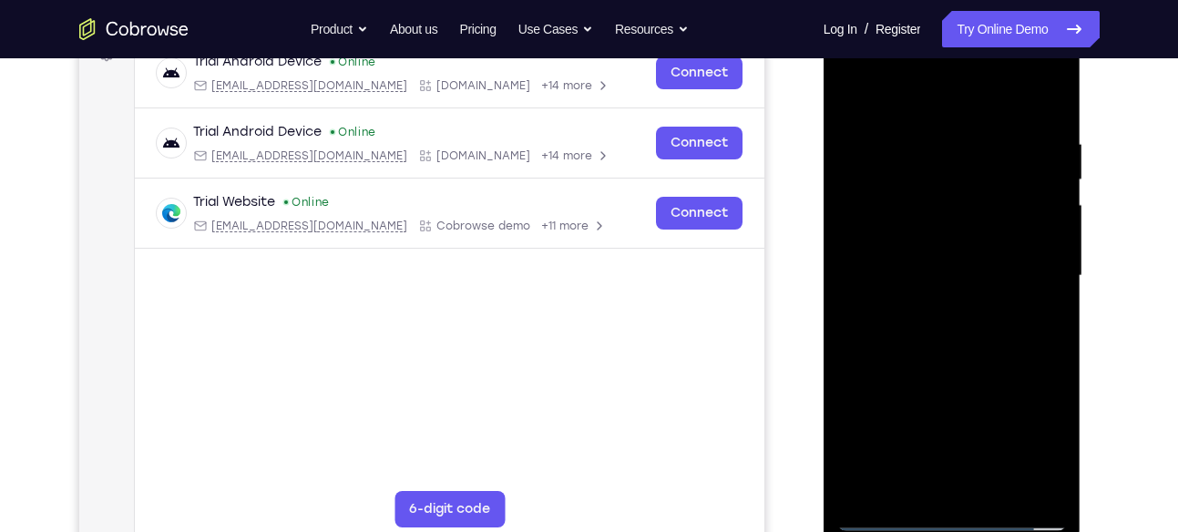
click at [1055, 318] on div at bounding box center [952, 276] width 230 height 510
click at [1057, 319] on div at bounding box center [952, 276] width 230 height 510
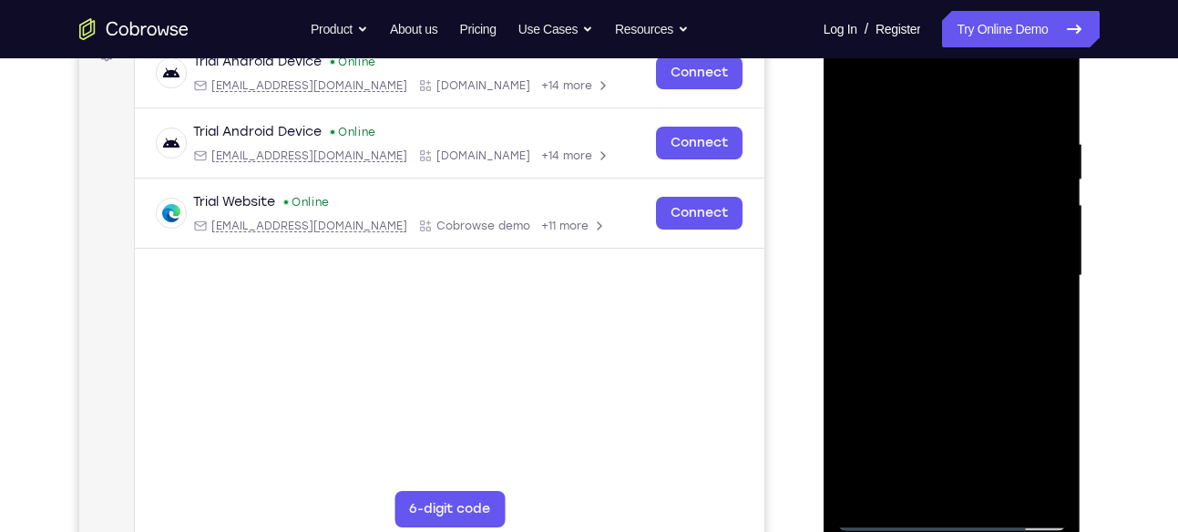
drag, startPoint x: 1002, startPoint y: 315, endPoint x: 943, endPoint y: 139, distance: 185.5
click at [943, 139] on div at bounding box center [952, 276] width 230 height 510
drag, startPoint x: 972, startPoint y: 326, endPoint x: 896, endPoint y: 117, distance: 222.7
click at [896, 117] on div at bounding box center [952, 276] width 230 height 510
drag, startPoint x: 946, startPoint y: 318, endPoint x: 866, endPoint y: 118, distance: 215.8
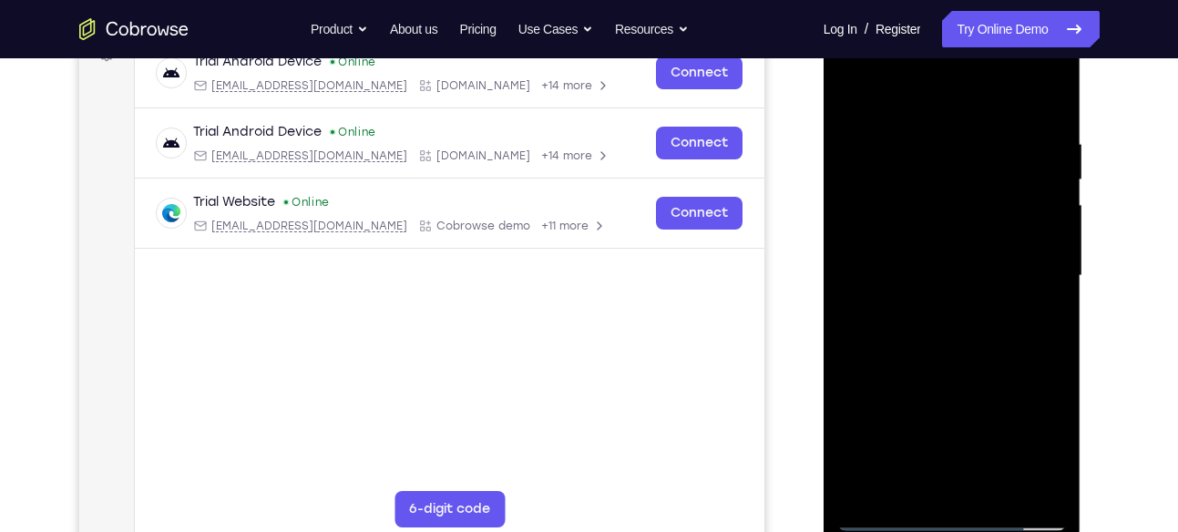
click at [866, 118] on div at bounding box center [952, 276] width 230 height 510
drag, startPoint x: 918, startPoint y: 160, endPoint x: 944, endPoint y: 327, distance: 168.6
click at [944, 327] on div at bounding box center [952, 276] width 230 height 510
click at [1055, 267] on div at bounding box center [952, 276] width 230 height 510
click at [1055, 263] on div at bounding box center [952, 276] width 230 height 510
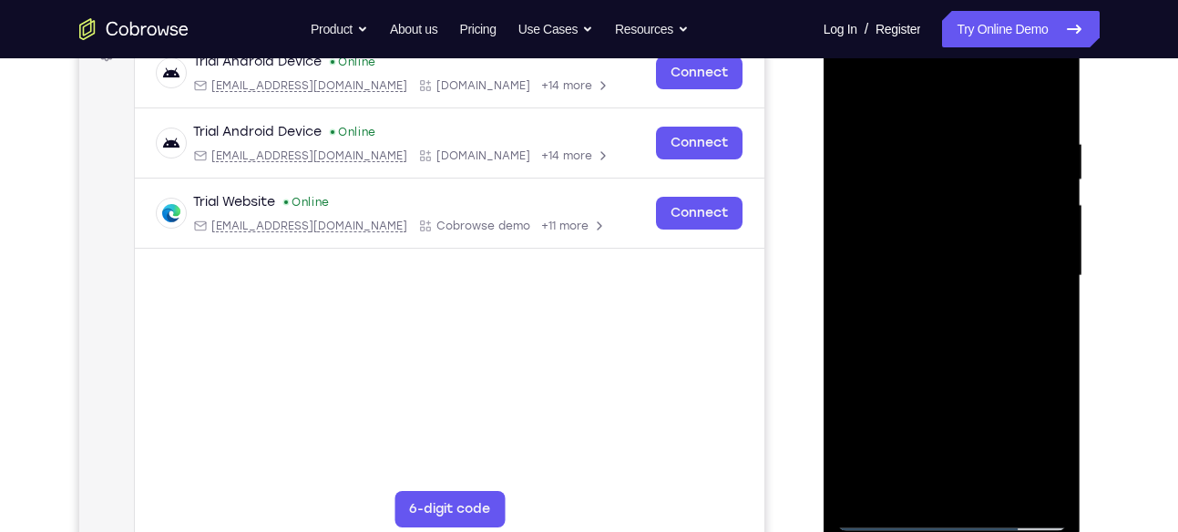
click at [1055, 263] on div at bounding box center [952, 276] width 230 height 510
drag, startPoint x: 976, startPoint y: 298, endPoint x: 907, endPoint y: 96, distance: 213.5
click at [907, 96] on div at bounding box center [952, 276] width 230 height 510
drag, startPoint x: 968, startPoint y: 324, endPoint x: 871, endPoint y: 94, distance: 250.2
click at [871, 94] on div at bounding box center [952, 276] width 230 height 510
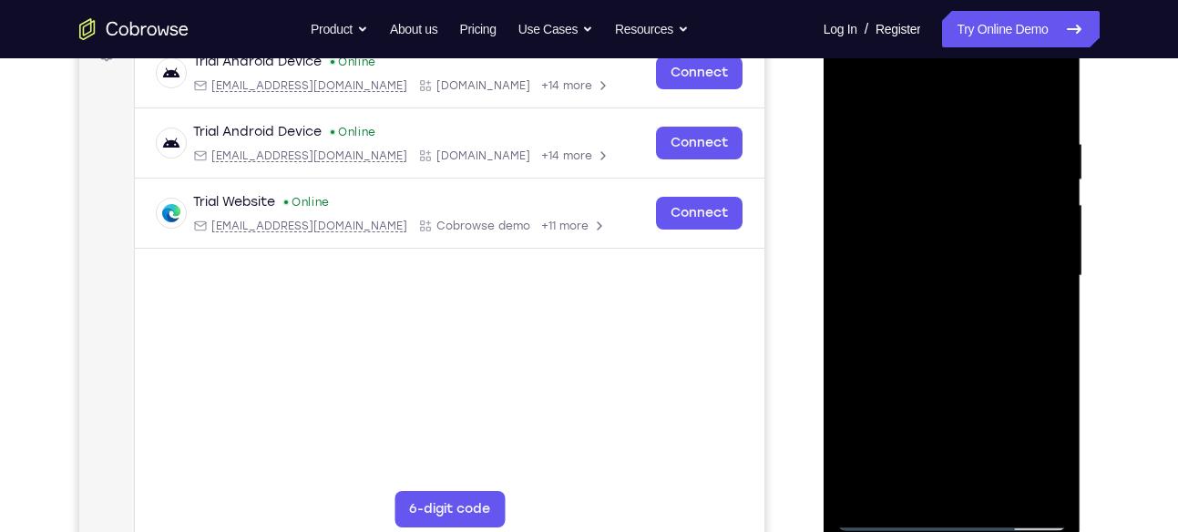
drag, startPoint x: 990, startPoint y: 355, endPoint x: 884, endPoint y: 118, distance: 259.7
click at [884, 118] on div at bounding box center [952, 276] width 230 height 510
drag, startPoint x: 977, startPoint y: 379, endPoint x: 881, endPoint y: 158, distance: 241.5
click at [881, 158] on div at bounding box center [952, 276] width 230 height 510
drag, startPoint x: 965, startPoint y: 328, endPoint x: 869, endPoint y: 107, distance: 240.3
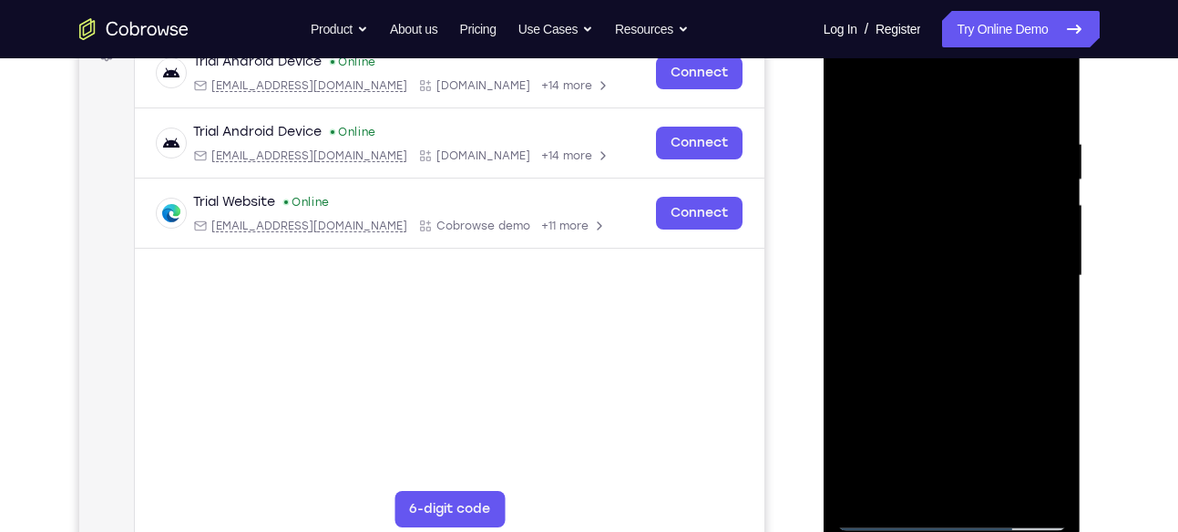
click at [869, 107] on div at bounding box center [952, 276] width 230 height 510
click at [1055, 313] on div at bounding box center [952, 276] width 230 height 510
drag, startPoint x: 999, startPoint y: 360, endPoint x: 927, endPoint y: 153, distance: 218.9
click at [927, 153] on div at bounding box center [952, 276] width 230 height 510
drag, startPoint x: 1001, startPoint y: 332, endPoint x: 925, endPoint y: 143, distance: 204.3
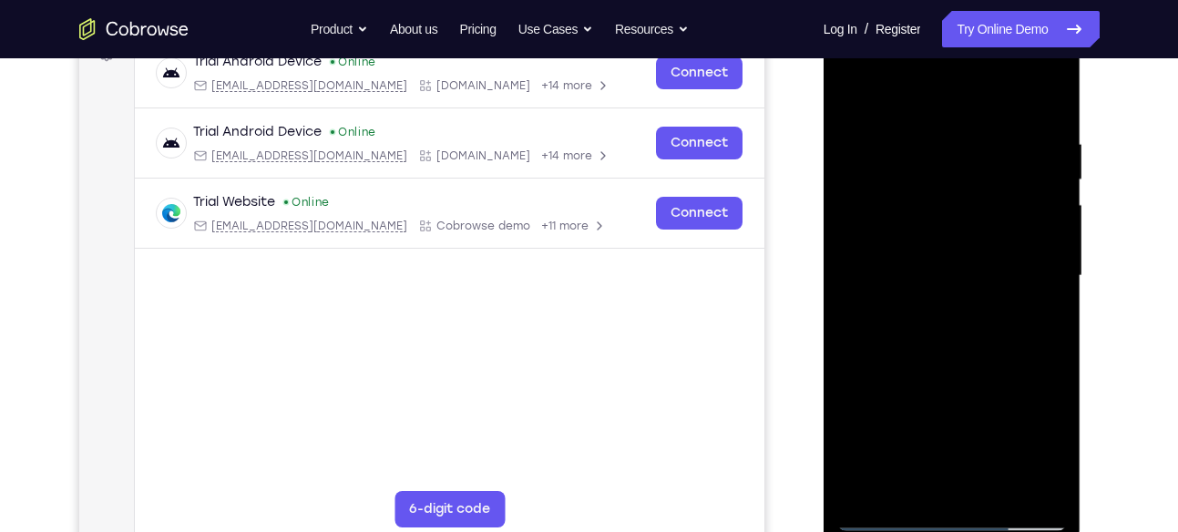
click at [925, 143] on div at bounding box center [952, 276] width 230 height 510
drag, startPoint x: 1000, startPoint y: 363, endPoint x: 981, endPoint y: 325, distance: 42.0
click at [981, 325] on div at bounding box center [952, 276] width 230 height 510
drag, startPoint x: 1018, startPoint y: 403, endPoint x: 909, endPoint y: 204, distance: 226.7
click at [909, 204] on div at bounding box center [952, 276] width 230 height 510
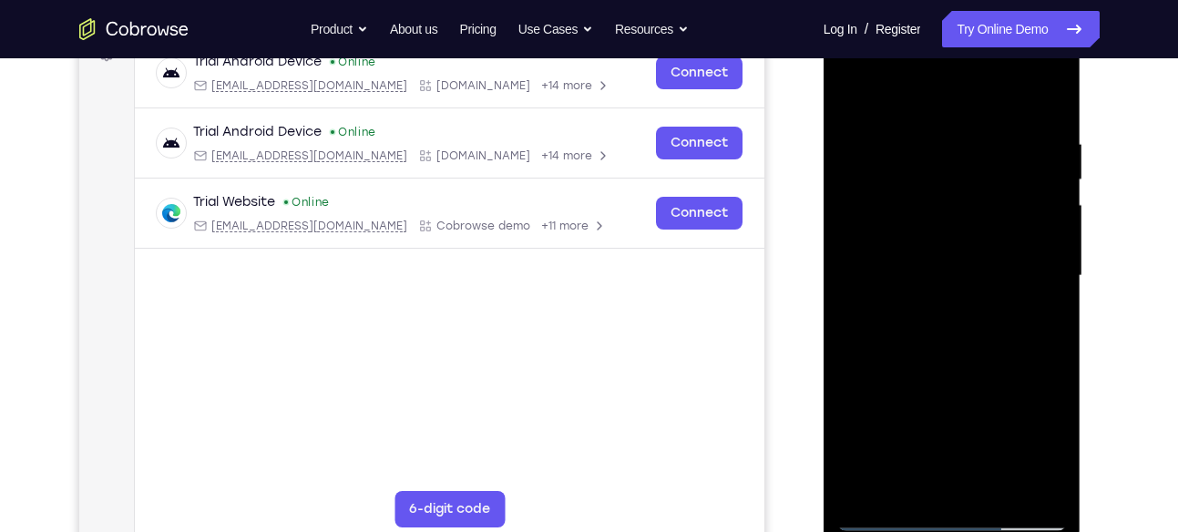
drag, startPoint x: 971, startPoint y: 384, endPoint x: 895, endPoint y: 188, distance: 209.9
click at [895, 188] on div at bounding box center [952, 276] width 230 height 510
drag, startPoint x: 990, startPoint y: 386, endPoint x: 913, endPoint y: 197, distance: 204.7
click at [913, 197] on div at bounding box center [952, 276] width 230 height 510
drag, startPoint x: 986, startPoint y: 373, endPoint x: 907, endPoint y: 187, distance: 201.7
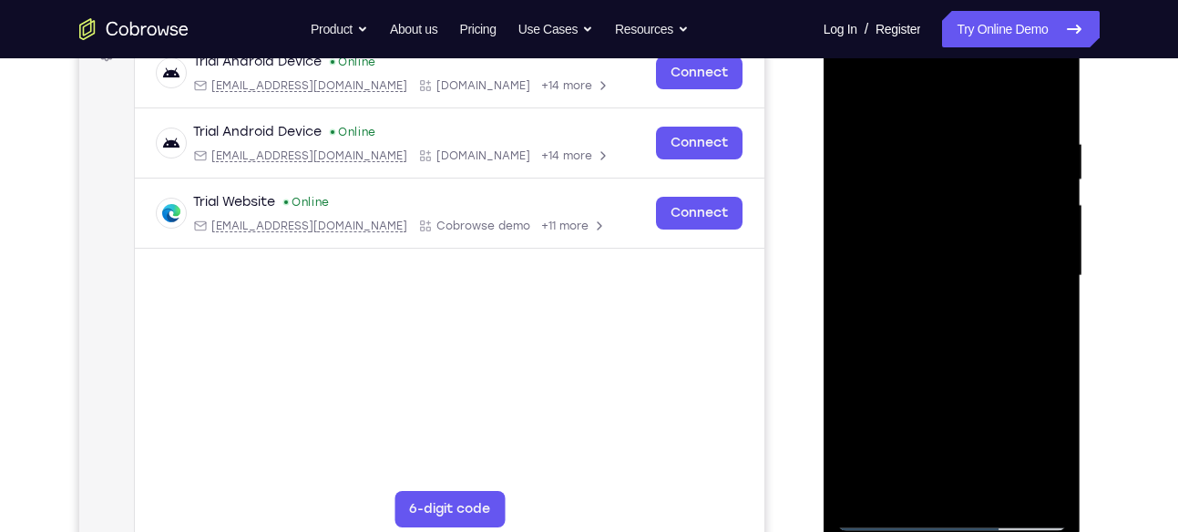
click at [907, 187] on div at bounding box center [952, 276] width 230 height 510
drag, startPoint x: 986, startPoint y: 384, endPoint x: 898, endPoint y: 201, distance: 202.9
click at [898, 201] on div at bounding box center [952, 276] width 230 height 510
click at [1053, 341] on div at bounding box center [952, 276] width 230 height 510
drag, startPoint x: 972, startPoint y: 367, endPoint x: 904, endPoint y: 165, distance: 213.5
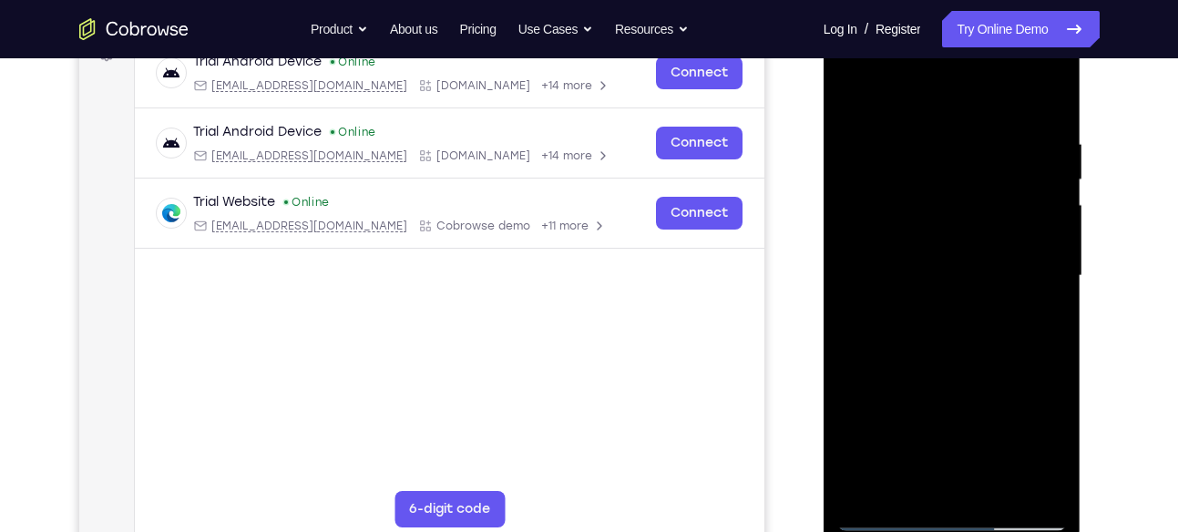
click at [904, 165] on div at bounding box center [952, 276] width 230 height 510
drag, startPoint x: 1003, startPoint y: 418, endPoint x: 912, endPoint y: 193, distance: 242.7
click at [912, 193] on div at bounding box center [952, 276] width 230 height 510
click at [1055, 276] on div at bounding box center [952, 276] width 230 height 510
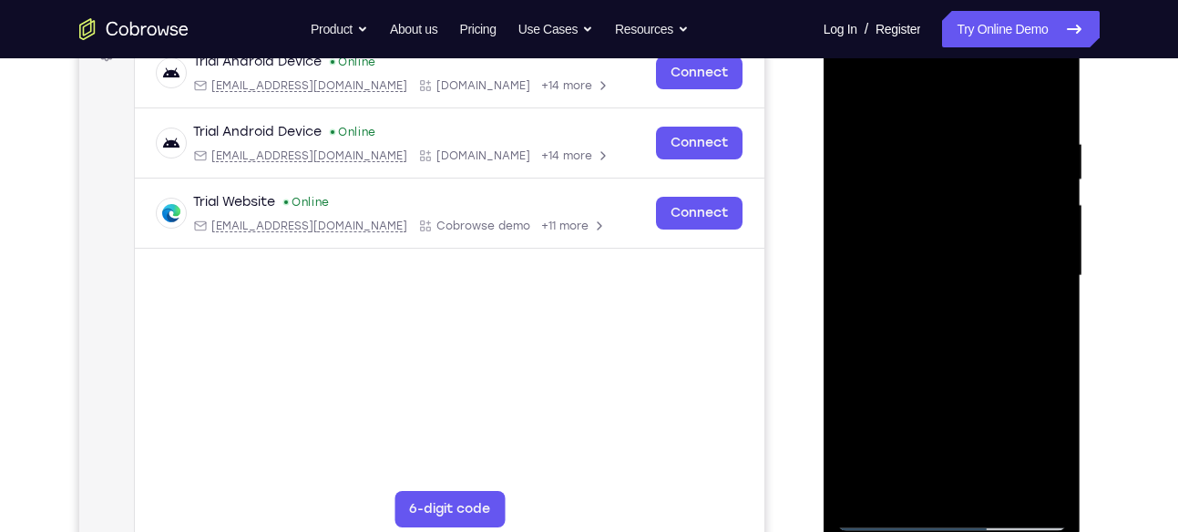
drag, startPoint x: 969, startPoint y: 348, endPoint x: 885, endPoint y: 176, distance: 191.5
click at [885, 176] on div at bounding box center [952, 276] width 230 height 510
drag, startPoint x: 997, startPoint y: 342, endPoint x: 928, endPoint y: 179, distance: 176.0
click at [928, 179] on div at bounding box center [952, 276] width 230 height 510
drag, startPoint x: 979, startPoint y: 322, endPoint x: 921, endPoint y: 160, distance: 172.3
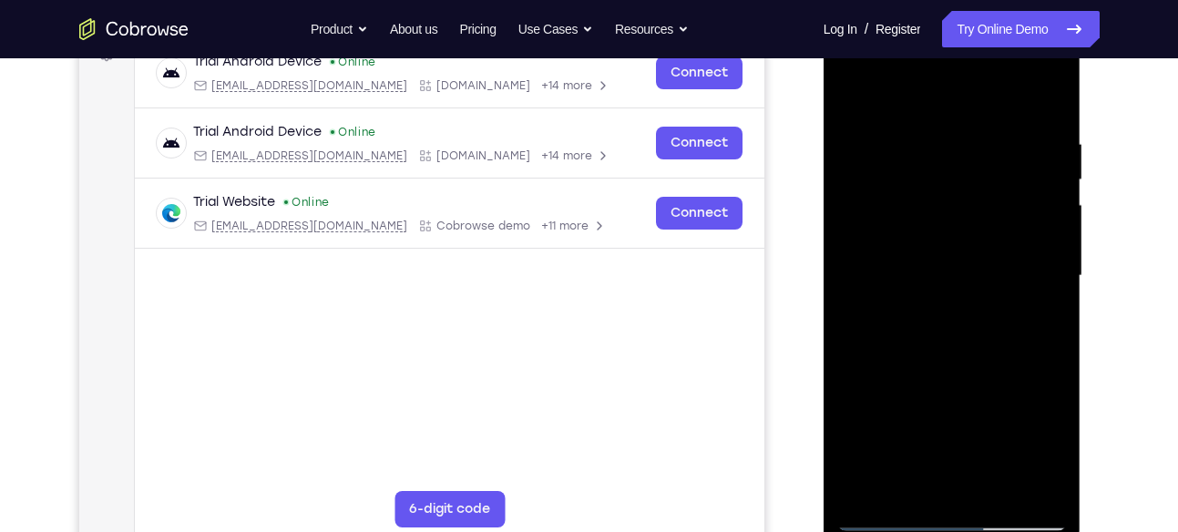
click at [921, 160] on div at bounding box center [952, 276] width 230 height 510
drag, startPoint x: 988, startPoint y: 342, endPoint x: 916, endPoint y: 150, distance: 204.4
click at [916, 150] on div at bounding box center [952, 276] width 230 height 510
drag, startPoint x: 1006, startPoint y: 344, endPoint x: 930, endPoint y: 180, distance: 180.6
click at [930, 180] on div at bounding box center [952, 276] width 230 height 510
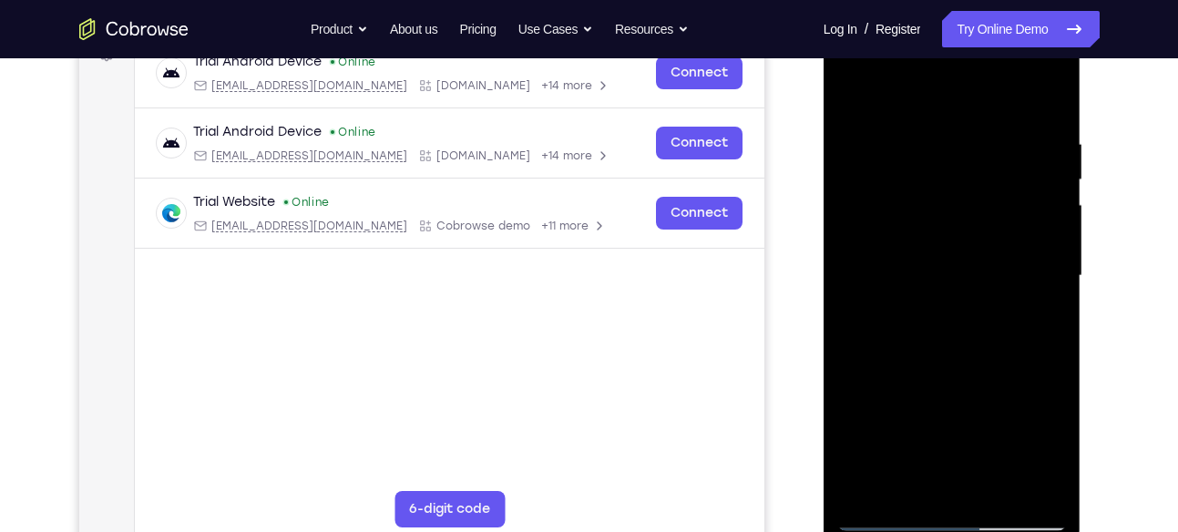
drag, startPoint x: 1001, startPoint y: 346, endPoint x: 923, endPoint y: 151, distance: 210.1
click at [923, 151] on div at bounding box center [952, 276] width 230 height 510
drag, startPoint x: 994, startPoint y: 332, endPoint x: 917, endPoint y: 169, distance: 180.9
click at [917, 169] on div at bounding box center [952, 276] width 230 height 510
drag, startPoint x: 966, startPoint y: 261, endPoint x: 908, endPoint y: 117, distance: 155.8
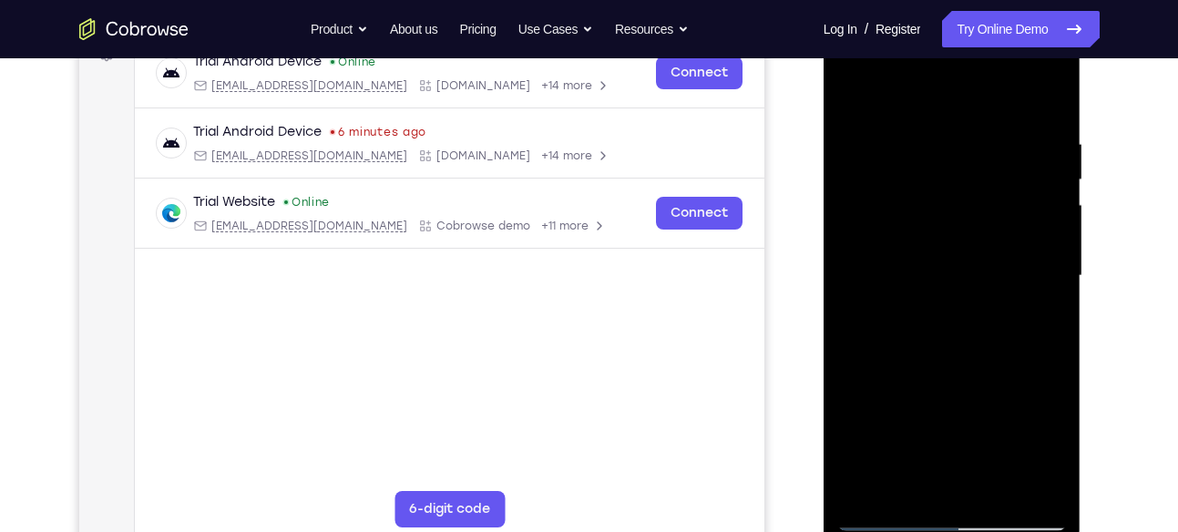
click at [908, 117] on div at bounding box center [952, 276] width 230 height 510
click at [997, 491] on div at bounding box center [952, 276] width 230 height 510
click at [995, 486] on div at bounding box center [952, 276] width 230 height 510
click at [950, 370] on div at bounding box center [952, 276] width 230 height 510
click at [975, 250] on div at bounding box center [952, 276] width 230 height 510
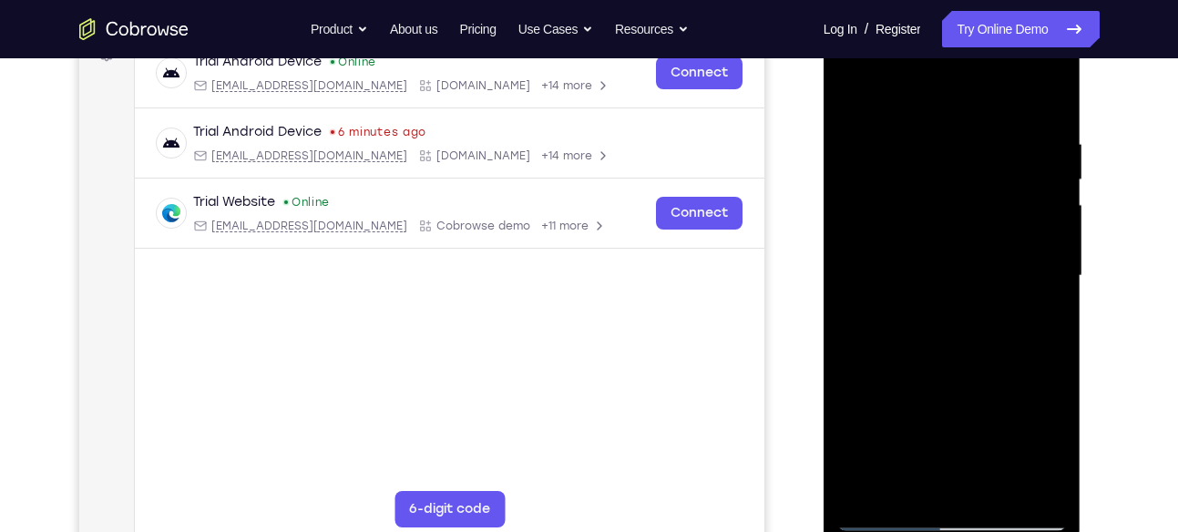
click at [852, 93] on div at bounding box center [952, 276] width 230 height 510
click at [930, 335] on div at bounding box center [952, 276] width 230 height 510
click at [956, 217] on div at bounding box center [952, 276] width 230 height 510
click at [854, 87] on div at bounding box center [952, 276] width 230 height 510
click at [853, 92] on div at bounding box center [952, 276] width 230 height 510
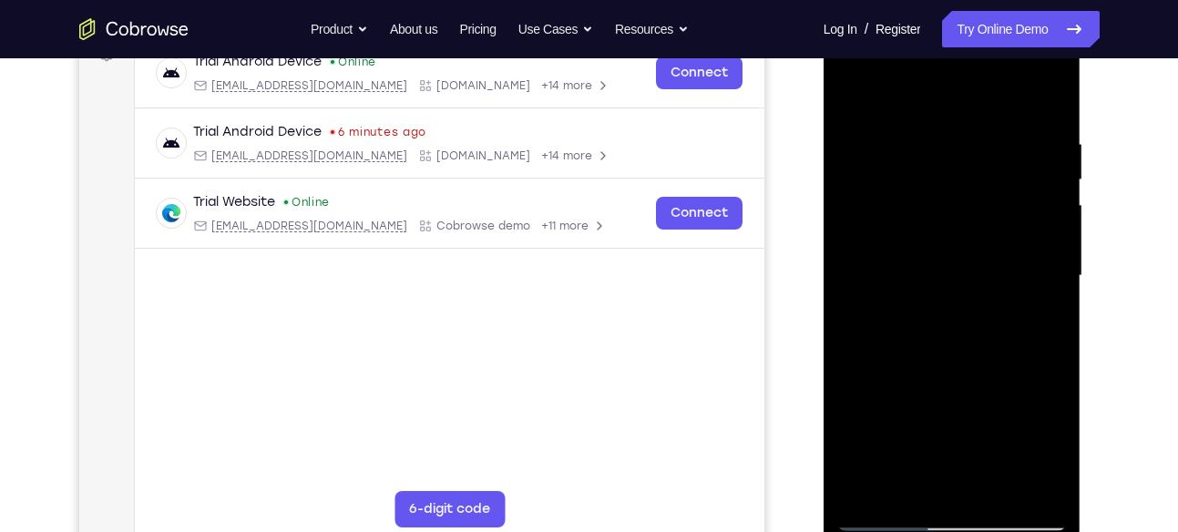
drag, startPoint x: 921, startPoint y: 376, endPoint x: 844, endPoint y: 188, distance: 203.8
click at [844, 188] on div at bounding box center [952, 276] width 230 height 510
drag, startPoint x: 934, startPoint y: 427, endPoint x: 826, endPoint y: 213, distance: 239.5
click at [826, 213] on div at bounding box center [952, 278] width 258 height 543
click at [854, 90] on div at bounding box center [952, 276] width 230 height 510
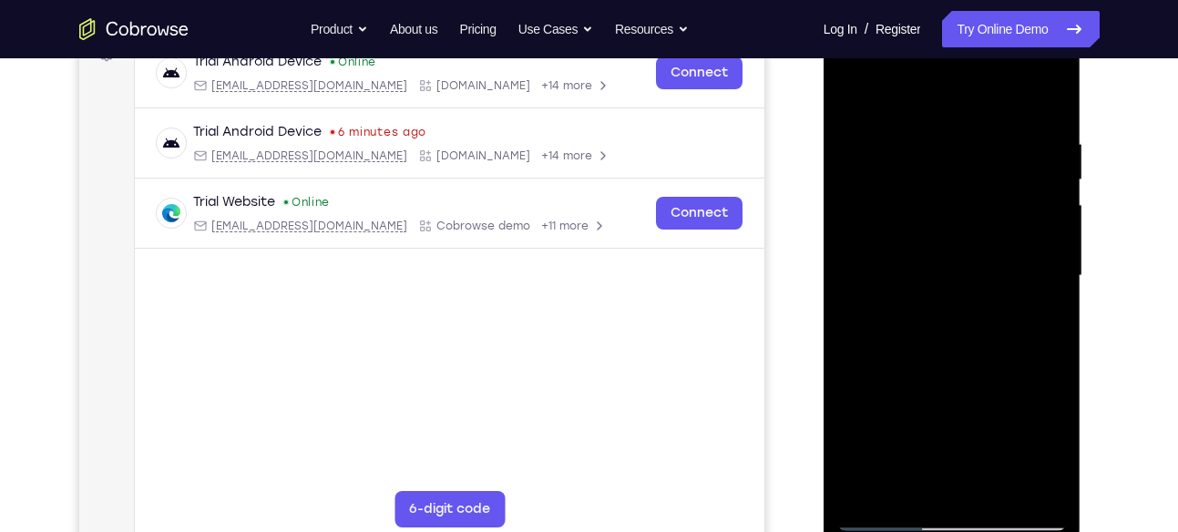
drag, startPoint x: 967, startPoint y: 325, endPoint x: 961, endPoint y: 448, distance: 123.1
click at [961, 448] on div at bounding box center [952, 276] width 230 height 510
click at [931, 131] on div at bounding box center [952, 276] width 230 height 510
click at [1026, 240] on div at bounding box center [952, 276] width 230 height 510
click at [1033, 238] on div at bounding box center [952, 276] width 230 height 510
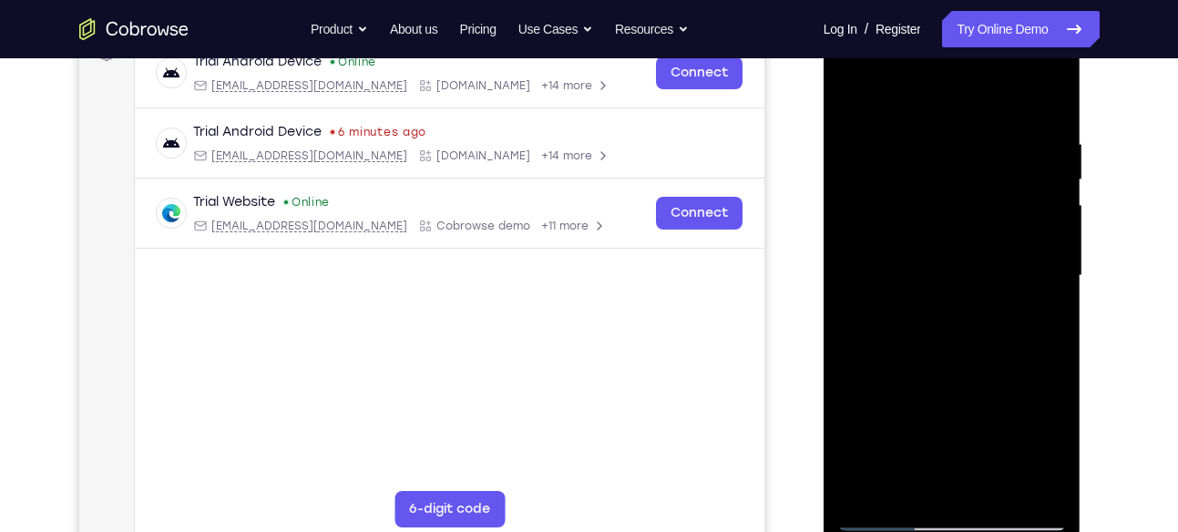
drag, startPoint x: 1025, startPoint y: 238, endPoint x: 823, endPoint y: 235, distance: 202.2
click at [823, 235] on html "Online web based iOS Simulators and Android Emulators. Run iPhone, iPad, Mobile…" at bounding box center [953, 280] width 260 height 547
click at [1048, 253] on div at bounding box center [952, 276] width 230 height 510
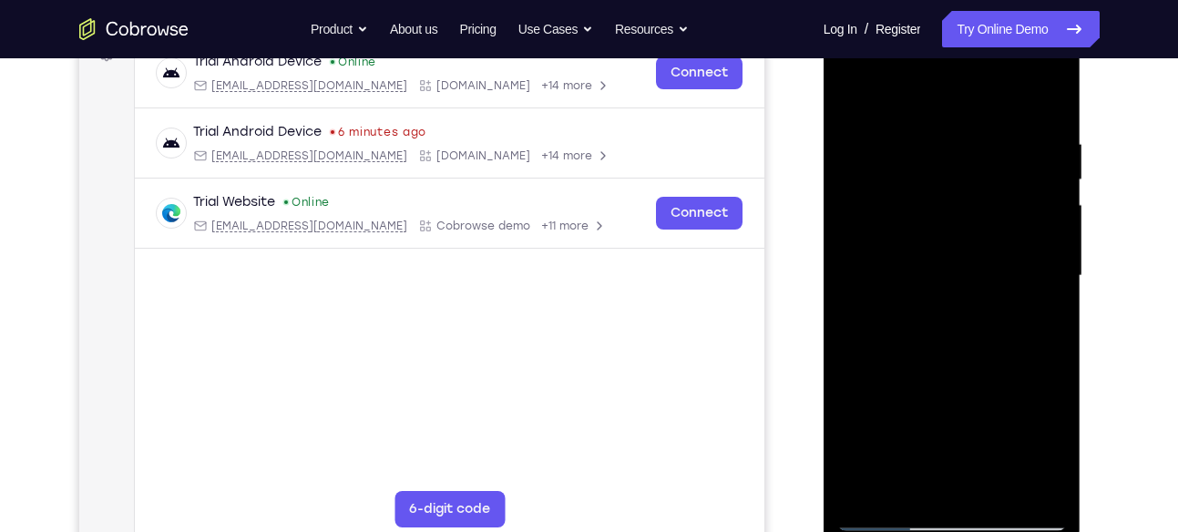
click at [1048, 253] on div at bounding box center [952, 276] width 230 height 510
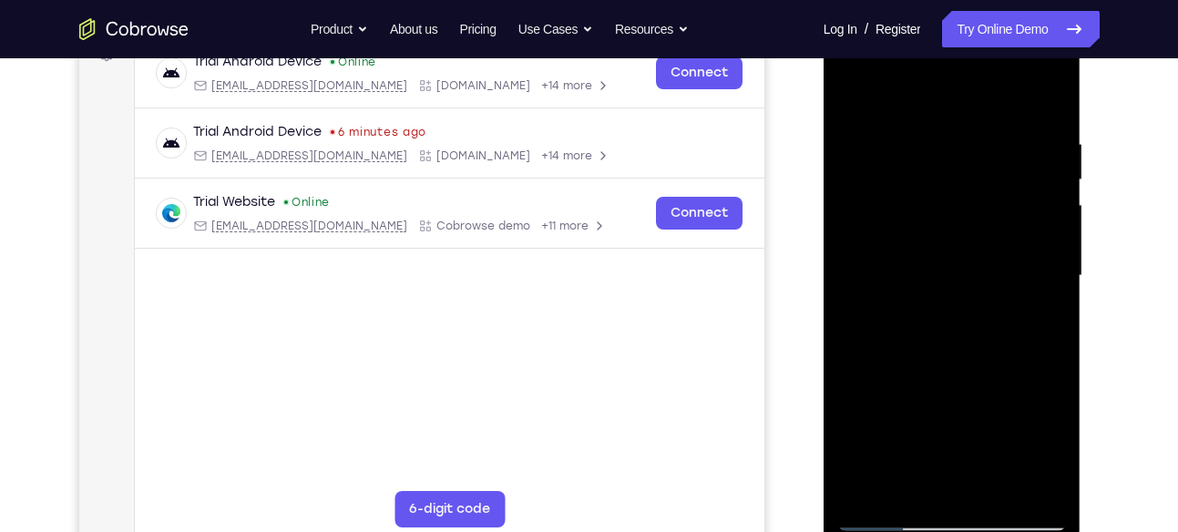
click at [1048, 253] on div at bounding box center [952, 276] width 230 height 510
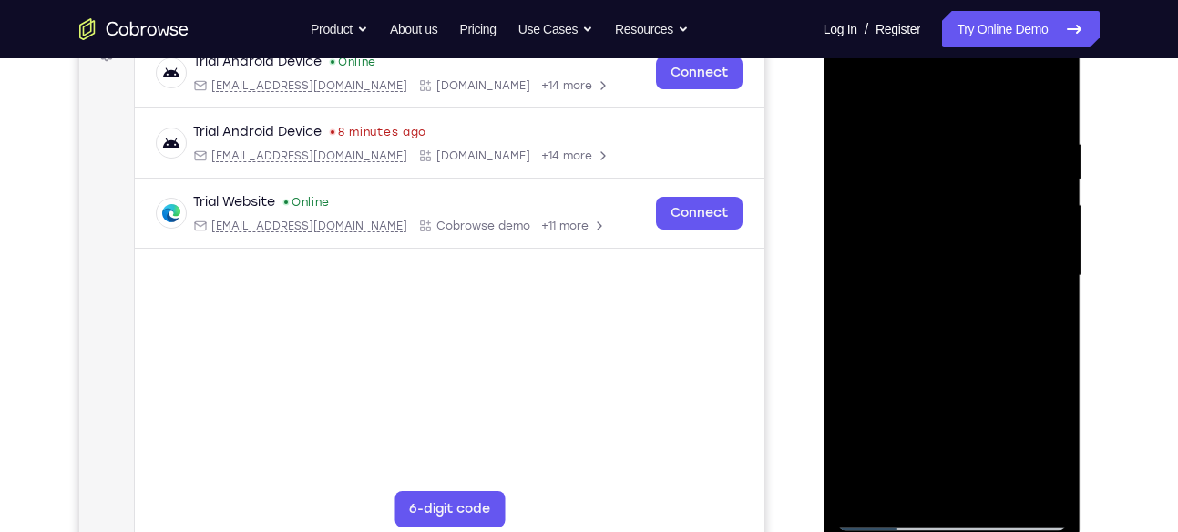
click at [1048, 253] on div at bounding box center [952, 276] width 230 height 510
click at [1046, 95] on div at bounding box center [952, 276] width 230 height 510
click at [1038, 488] on div at bounding box center [952, 276] width 230 height 510
click at [860, 264] on div at bounding box center [952, 276] width 230 height 510
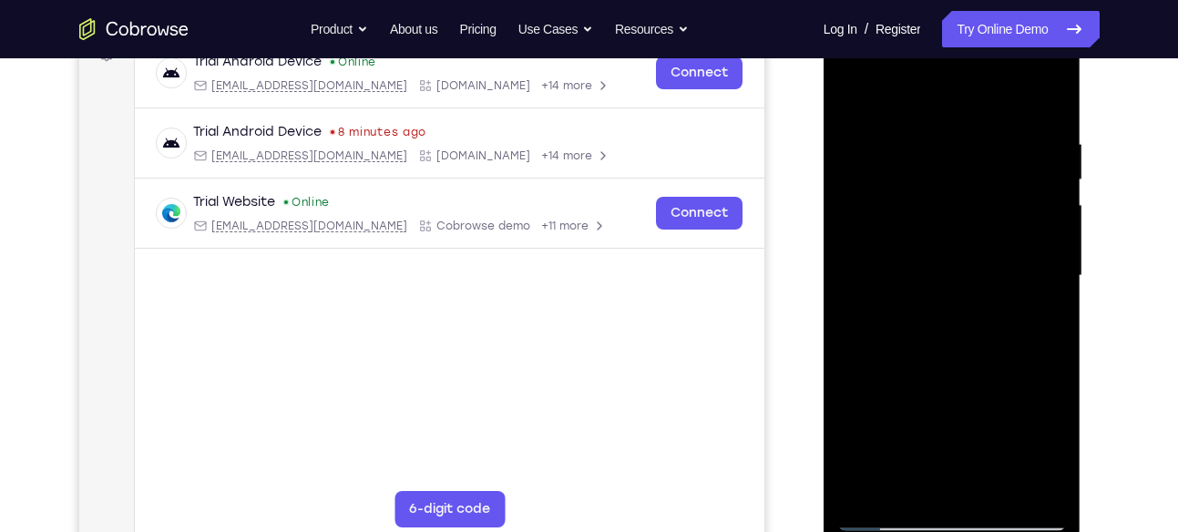
click at [1043, 243] on div at bounding box center [952, 276] width 230 height 510
drag, startPoint x: 1015, startPoint y: 251, endPoint x: 997, endPoint y: 366, distance: 117.0
click at [997, 366] on div at bounding box center [952, 276] width 230 height 510
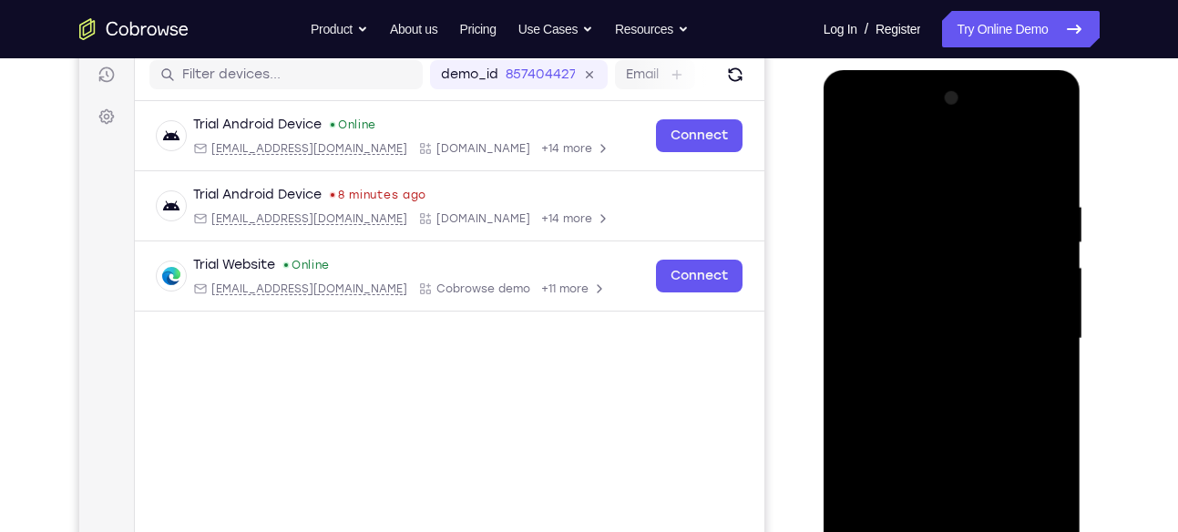
scroll to position [230, 0]
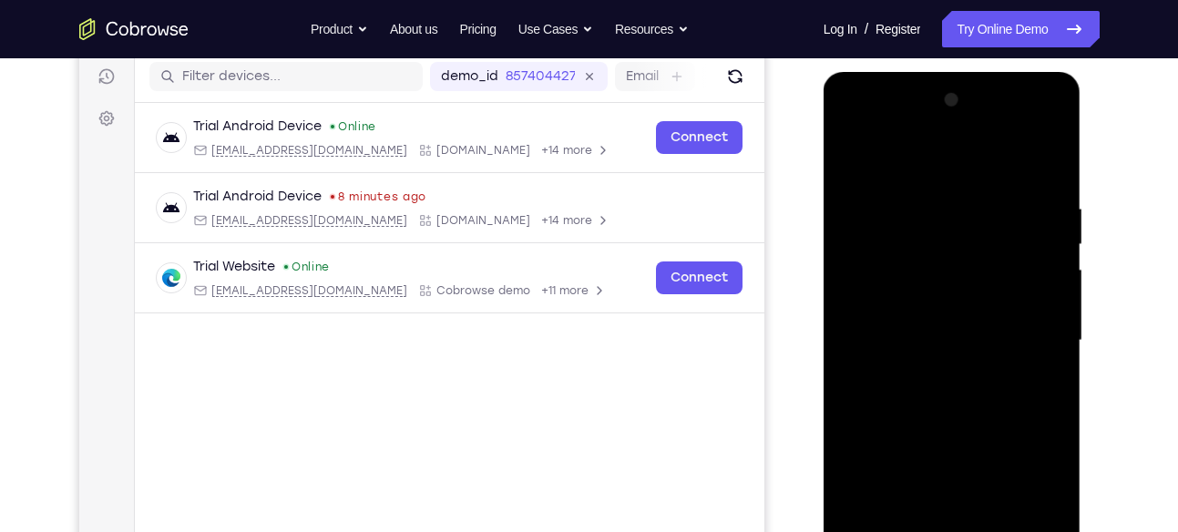
click at [1061, 312] on div at bounding box center [952, 341] width 230 height 510
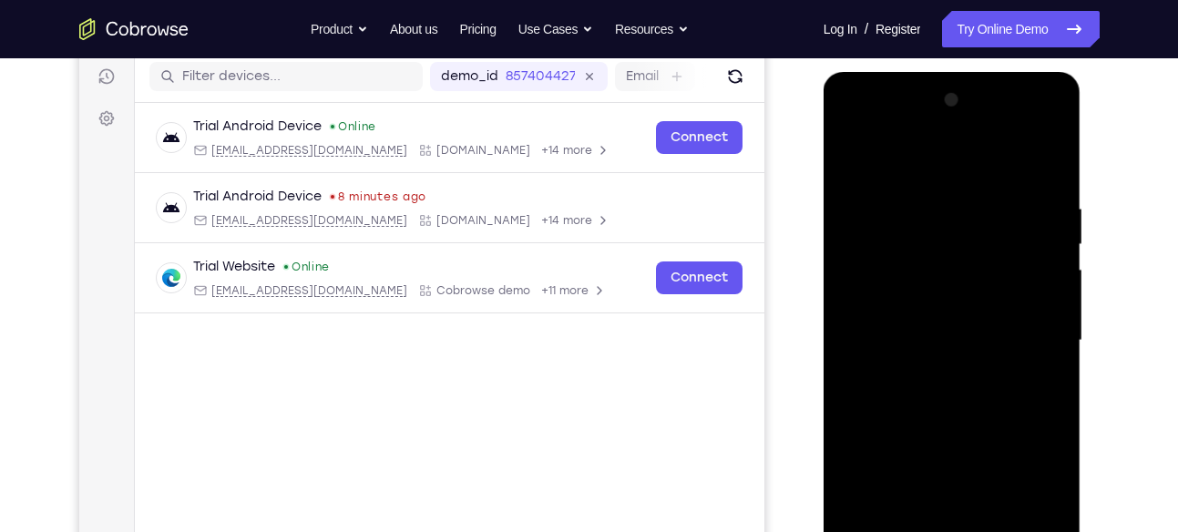
click at [1061, 312] on div at bounding box center [952, 341] width 230 height 510
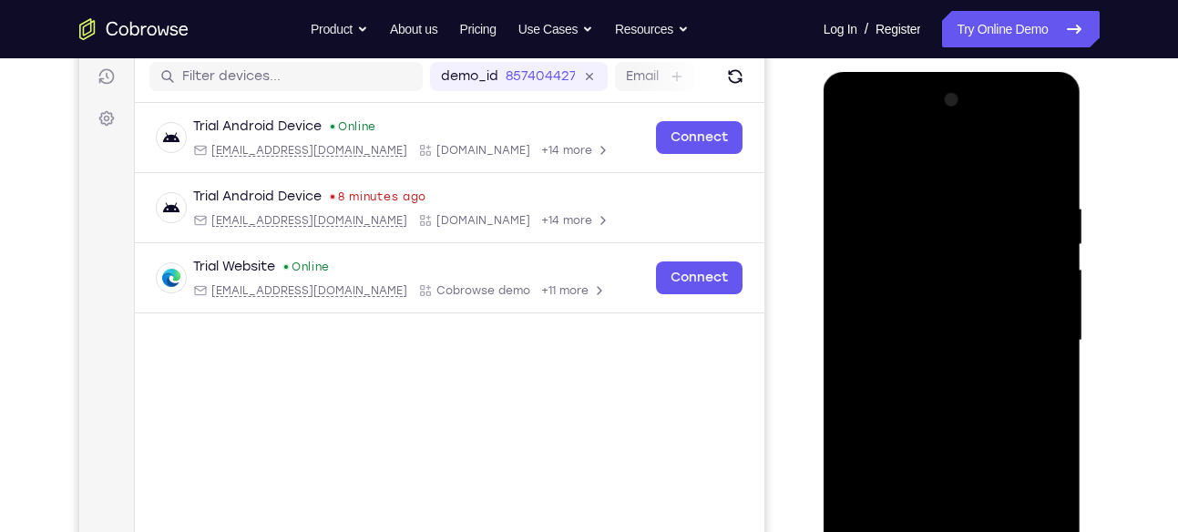
click at [1061, 312] on div at bounding box center [952, 341] width 230 height 510
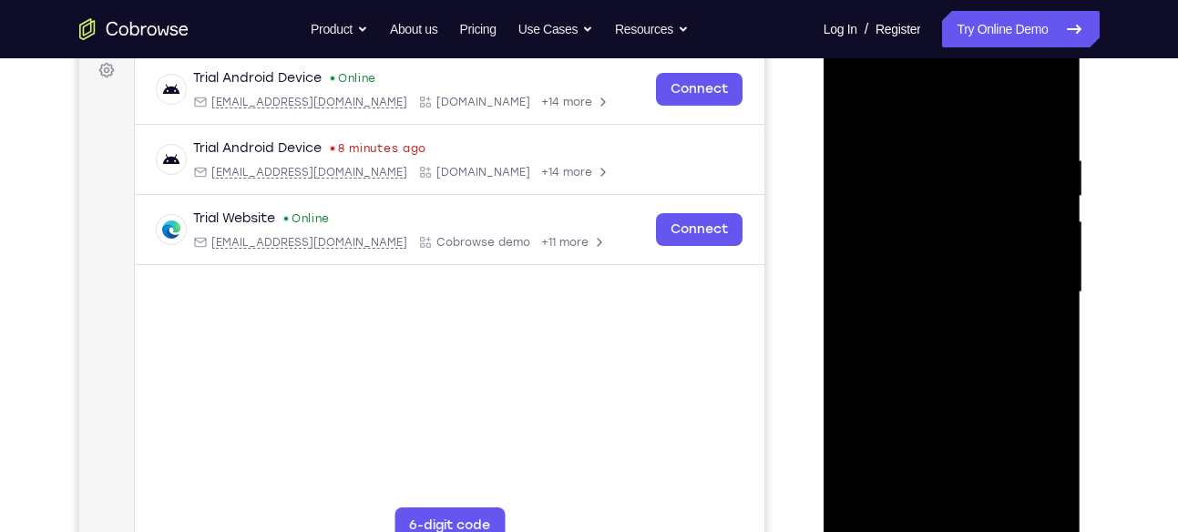
scroll to position [279, 0]
click at [862, 458] on div at bounding box center [952, 291] width 230 height 510
drag, startPoint x: 959, startPoint y: 291, endPoint x: 927, endPoint y: 169, distance: 127.0
click at [927, 169] on div at bounding box center [952, 291] width 230 height 510
drag, startPoint x: 952, startPoint y: 300, endPoint x: 905, endPoint y: 172, distance: 136.0
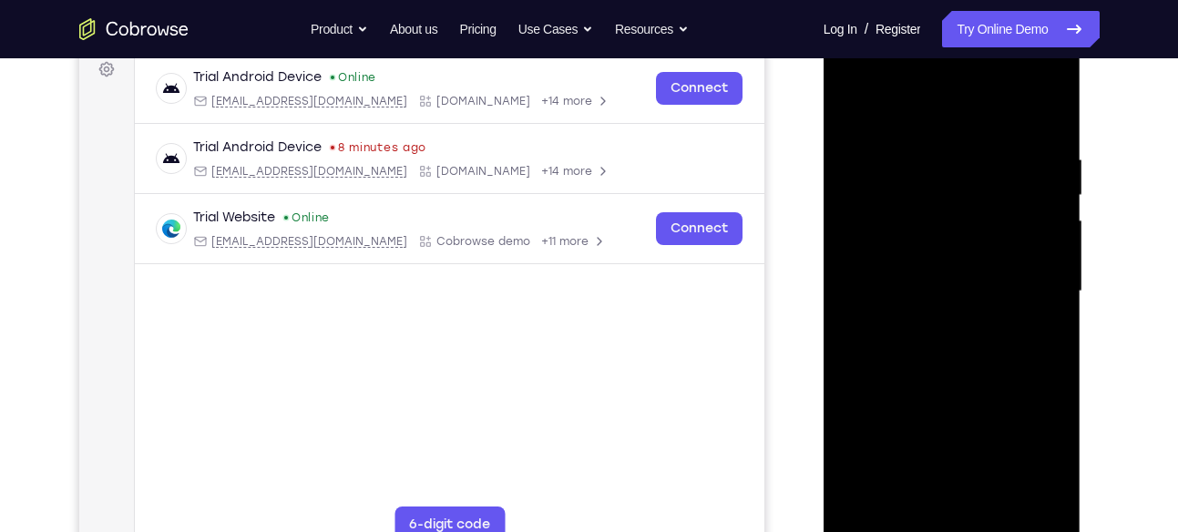
click at [905, 172] on div at bounding box center [952, 291] width 230 height 510
drag, startPoint x: 946, startPoint y: 309, endPoint x: 893, endPoint y: 149, distance: 168.2
click at [893, 149] on div at bounding box center [952, 291] width 230 height 510
drag, startPoint x: 939, startPoint y: 316, endPoint x: 865, endPoint y: 121, distance: 208.4
click at [865, 121] on div at bounding box center [952, 291] width 230 height 510
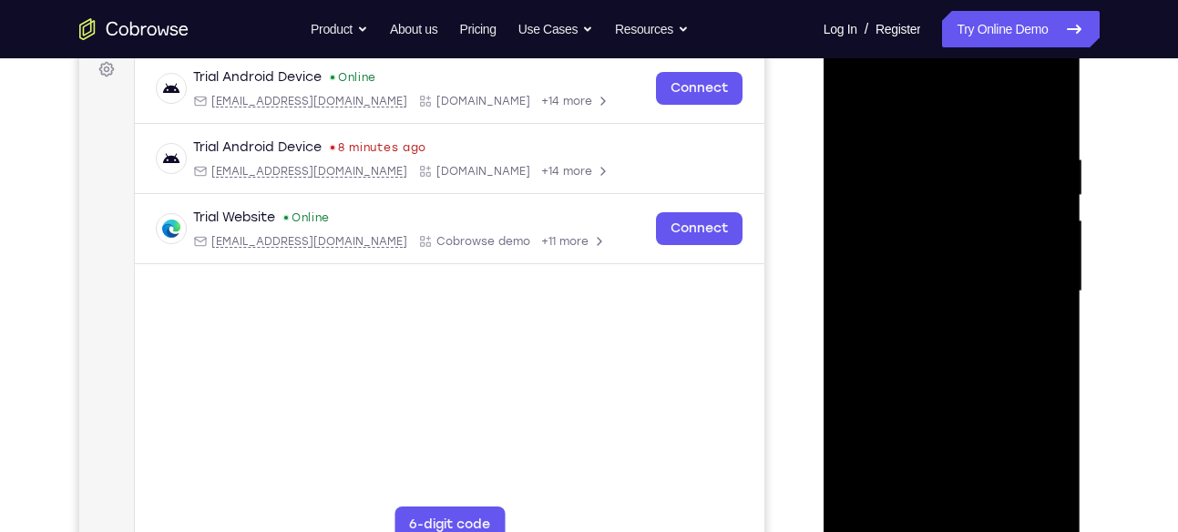
drag, startPoint x: 947, startPoint y: 349, endPoint x: 889, endPoint y: 171, distance: 187.0
click at [889, 171] on div at bounding box center [952, 291] width 230 height 510
drag, startPoint x: 962, startPoint y: 357, endPoint x: 887, endPoint y: 153, distance: 217.3
click at [887, 153] on div at bounding box center [952, 291] width 230 height 510
drag, startPoint x: 978, startPoint y: 345, endPoint x: 912, endPoint y: 169, distance: 188.8
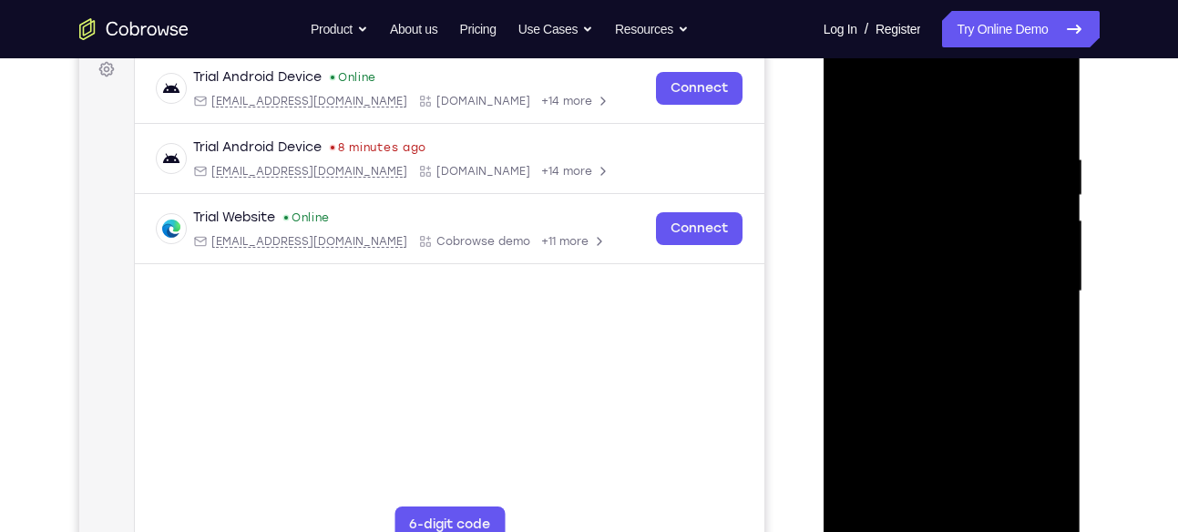
click at [912, 169] on div at bounding box center [952, 291] width 230 height 510
drag, startPoint x: 970, startPoint y: 328, endPoint x: 896, endPoint y: 129, distance: 211.8
click at [896, 129] on div at bounding box center [952, 291] width 230 height 510
drag, startPoint x: 950, startPoint y: 319, endPoint x: 873, endPoint y: 100, distance: 231.9
click at [873, 100] on div at bounding box center [952, 291] width 230 height 510
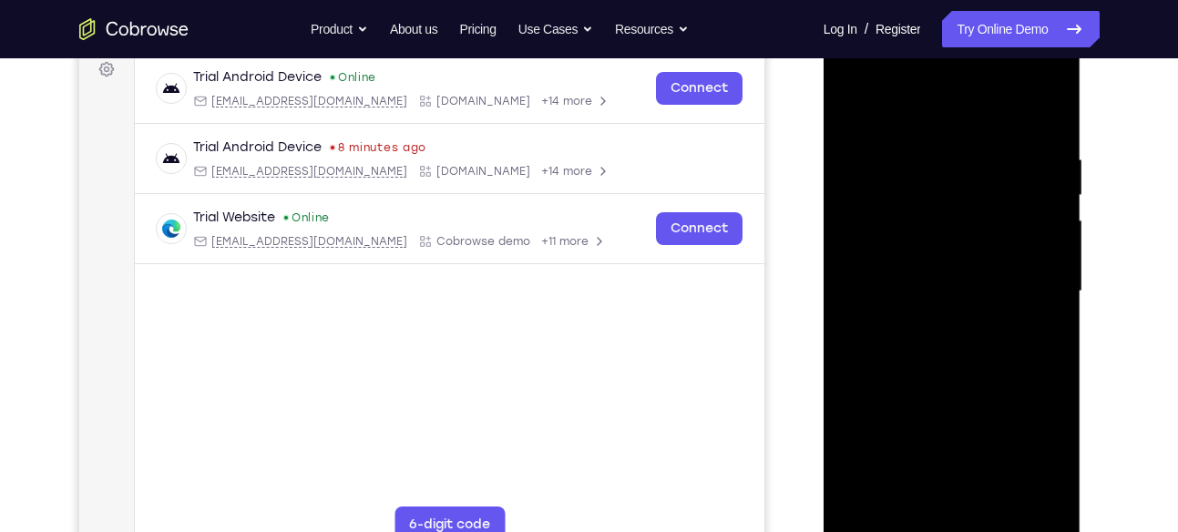
drag, startPoint x: 945, startPoint y: 321, endPoint x: 868, endPoint y: 113, distance: 221.3
click at [868, 113] on div at bounding box center [952, 291] width 230 height 510
drag, startPoint x: 979, startPoint y: 332, endPoint x: 889, endPoint y: 142, distance: 209.8
click at [889, 142] on div at bounding box center [952, 291] width 230 height 510
drag, startPoint x: 962, startPoint y: 332, endPoint x: 887, endPoint y: 147, distance: 199.4
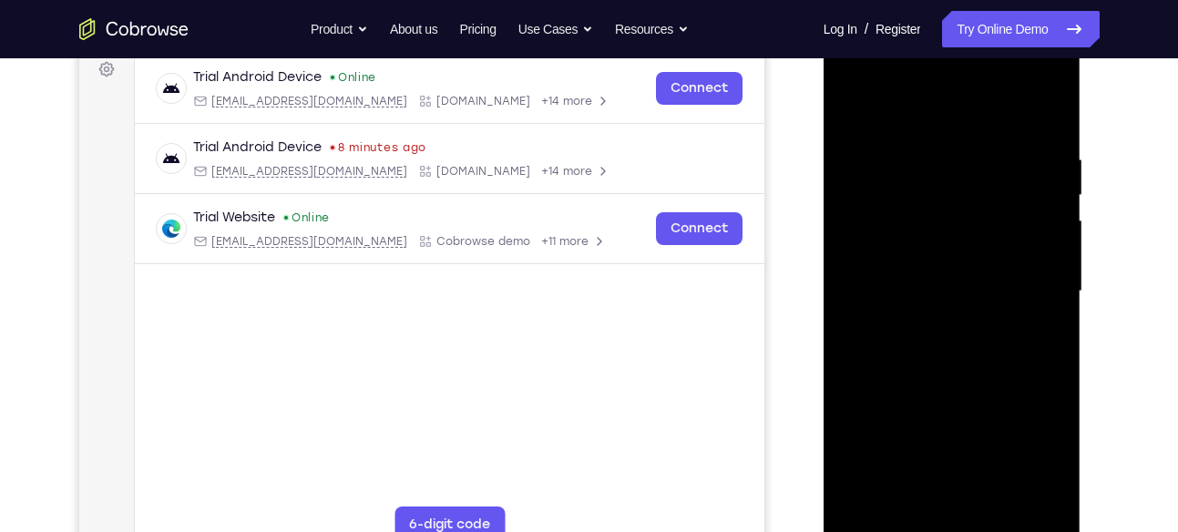
click at [887, 147] on div at bounding box center [952, 291] width 230 height 510
drag, startPoint x: 968, startPoint y: 322, endPoint x: 895, endPoint y: 114, distance: 220.4
click at [895, 114] on div at bounding box center [952, 291] width 230 height 510
drag, startPoint x: 939, startPoint y: 314, endPoint x: 854, endPoint y: 77, distance: 252.7
click at [854, 77] on div at bounding box center [952, 291] width 230 height 510
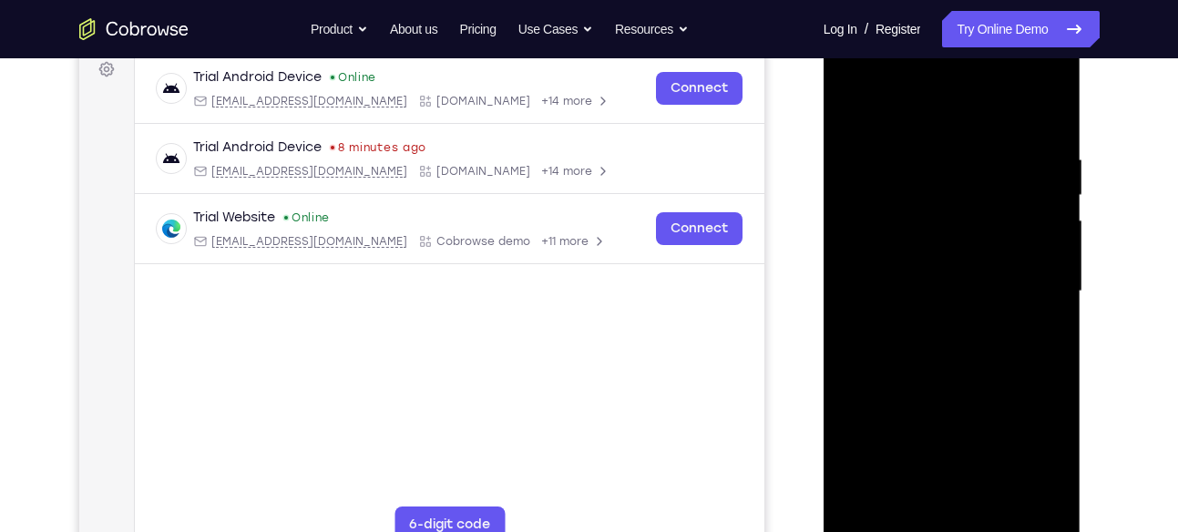
drag, startPoint x: 970, startPoint y: 327, endPoint x: 900, endPoint y: 183, distance: 160.1
click at [900, 183] on div at bounding box center [952, 291] width 230 height 510
drag, startPoint x: 967, startPoint y: 322, endPoint x: 889, endPoint y: 149, distance: 190.0
click at [889, 149] on div at bounding box center [952, 291] width 230 height 510
drag, startPoint x: 974, startPoint y: 332, endPoint x: 887, endPoint y: 156, distance: 196.8
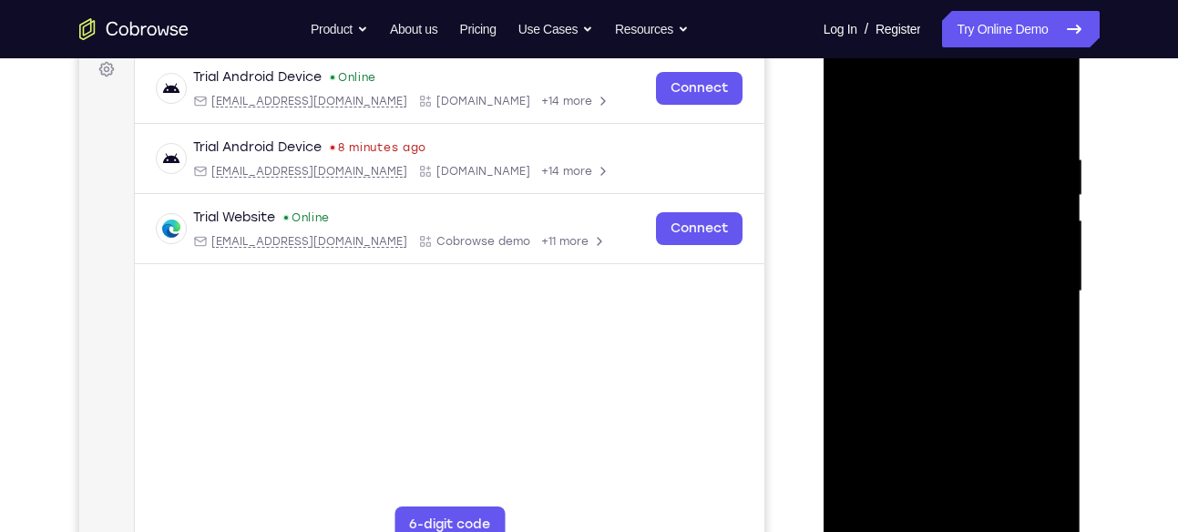
click at [887, 156] on div at bounding box center [952, 291] width 230 height 510
drag, startPoint x: 974, startPoint y: 345, endPoint x: 891, endPoint y: 159, distance: 203.5
click at [891, 159] on div at bounding box center [952, 291] width 230 height 510
drag, startPoint x: 977, startPoint y: 346, endPoint x: 884, endPoint y: 156, distance: 211.8
click at [884, 156] on div at bounding box center [952, 291] width 230 height 510
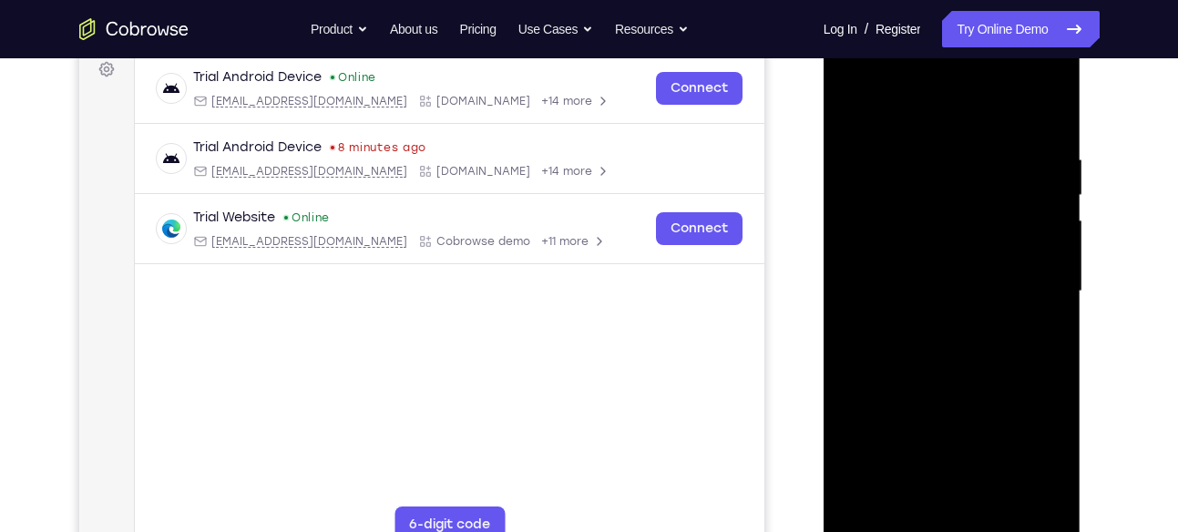
drag, startPoint x: 991, startPoint y: 310, endPoint x: 923, endPoint y: 146, distance: 177.6
click at [923, 146] on div at bounding box center [952, 291] width 230 height 510
drag, startPoint x: 968, startPoint y: 331, endPoint x: 885, endPoint y: 168, distance: 183.3
click at [885, 168] on div at bounding box center [952, 291] width 230 height 510
drag, startPoint x: 994, startPoint y: 332, endPoint x: 913, endPoint y: 159, distance: 192.0
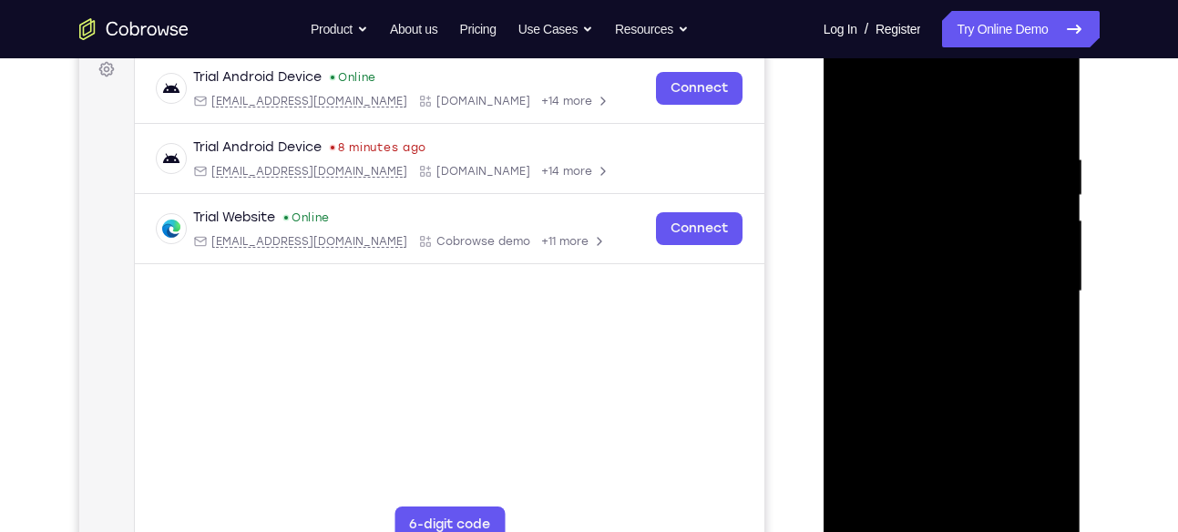
click at [913, 159] on div at bounding box center [952, 291] width 230 height 510
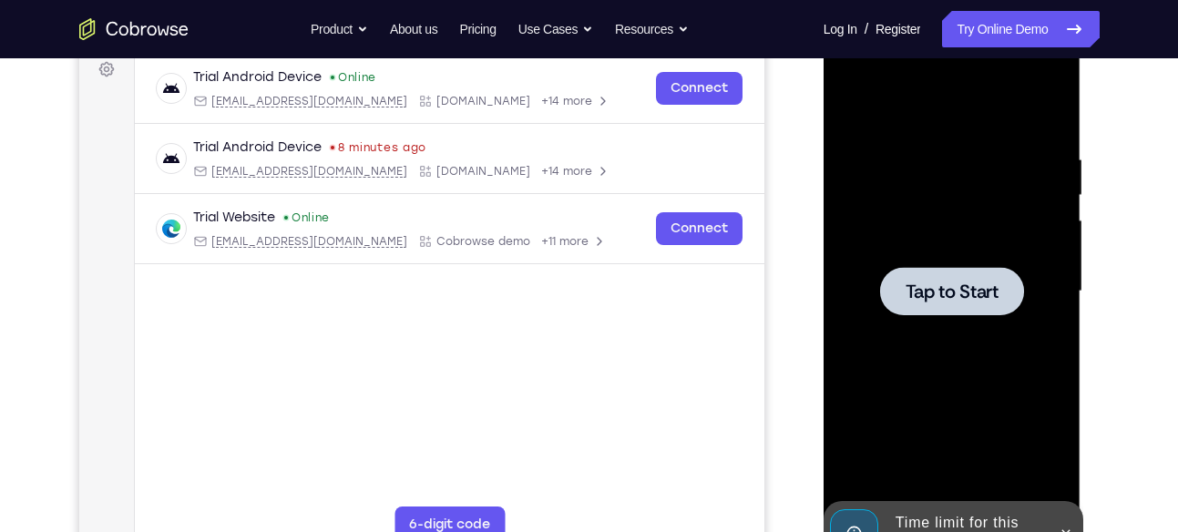
drag, startPoint x: 978, startPoint y: 347, endPoint x: 899, endPoint y: 160, distance: 202.9
click at [899, 23] on div "Tap to Start" at bounding box center [952, 23] width 258 height 0
